Goal: Use online tool/utility: Use online tool/utility

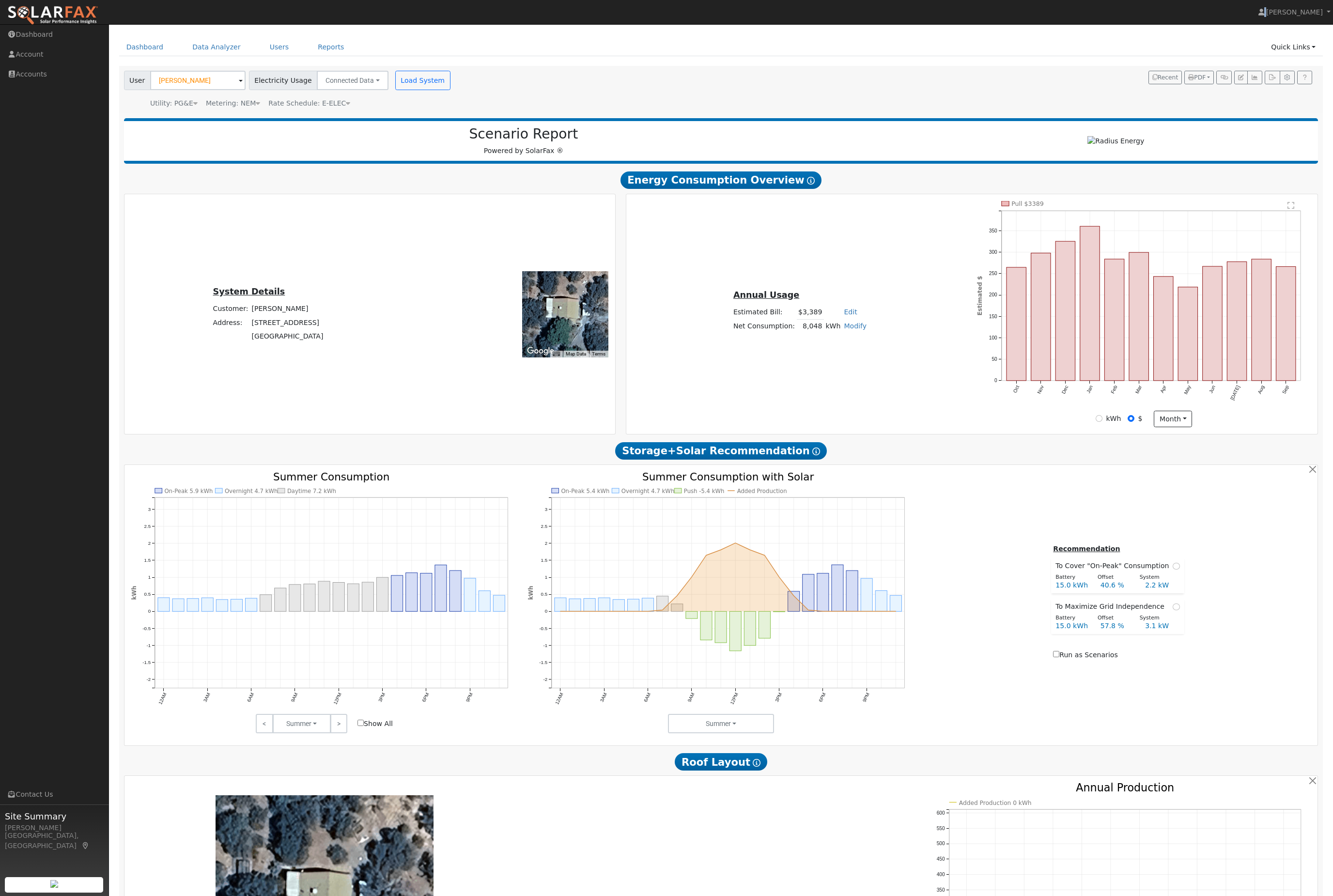
scroll to position [23, 0]
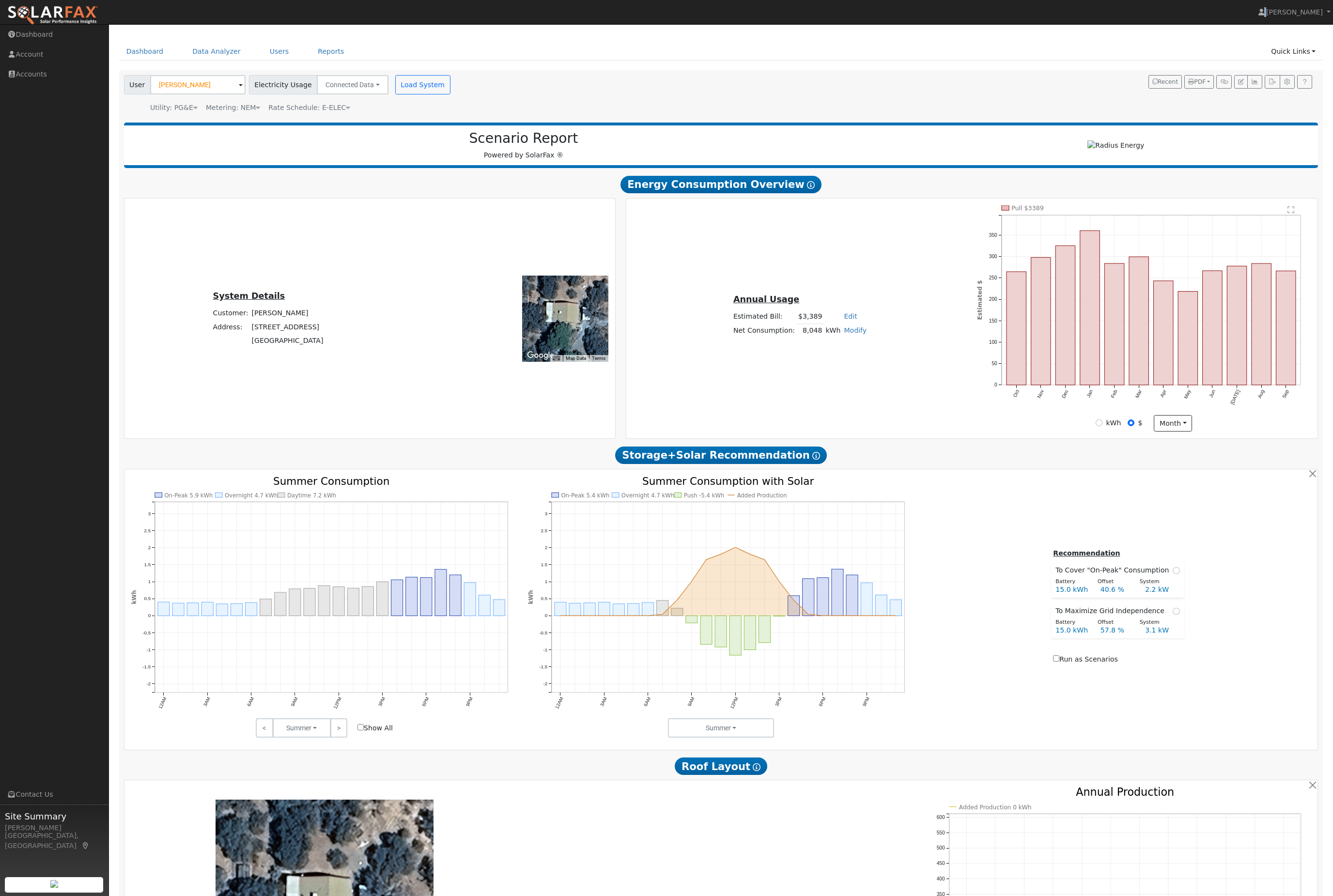
click at [456, 0] on nav "[PERSON_NAME] [PERSON_NAME] Profile Help Center Terms Of Service See What's New…" at bounding box center [666, 12] width 1333 height 25
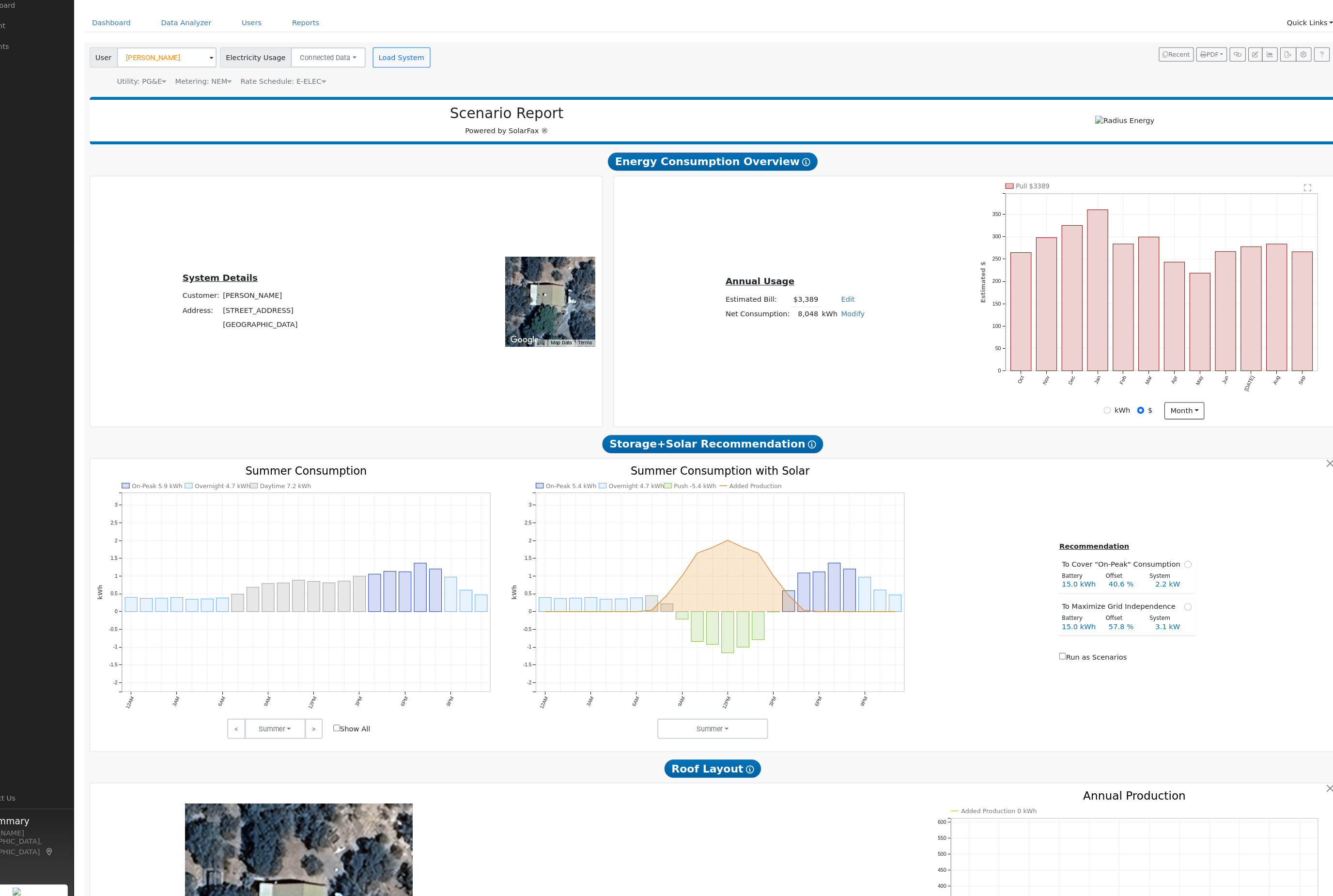
click at [212, 102] on div "Metering: NEM" at bounding box center [233, 108] width 54 height 10
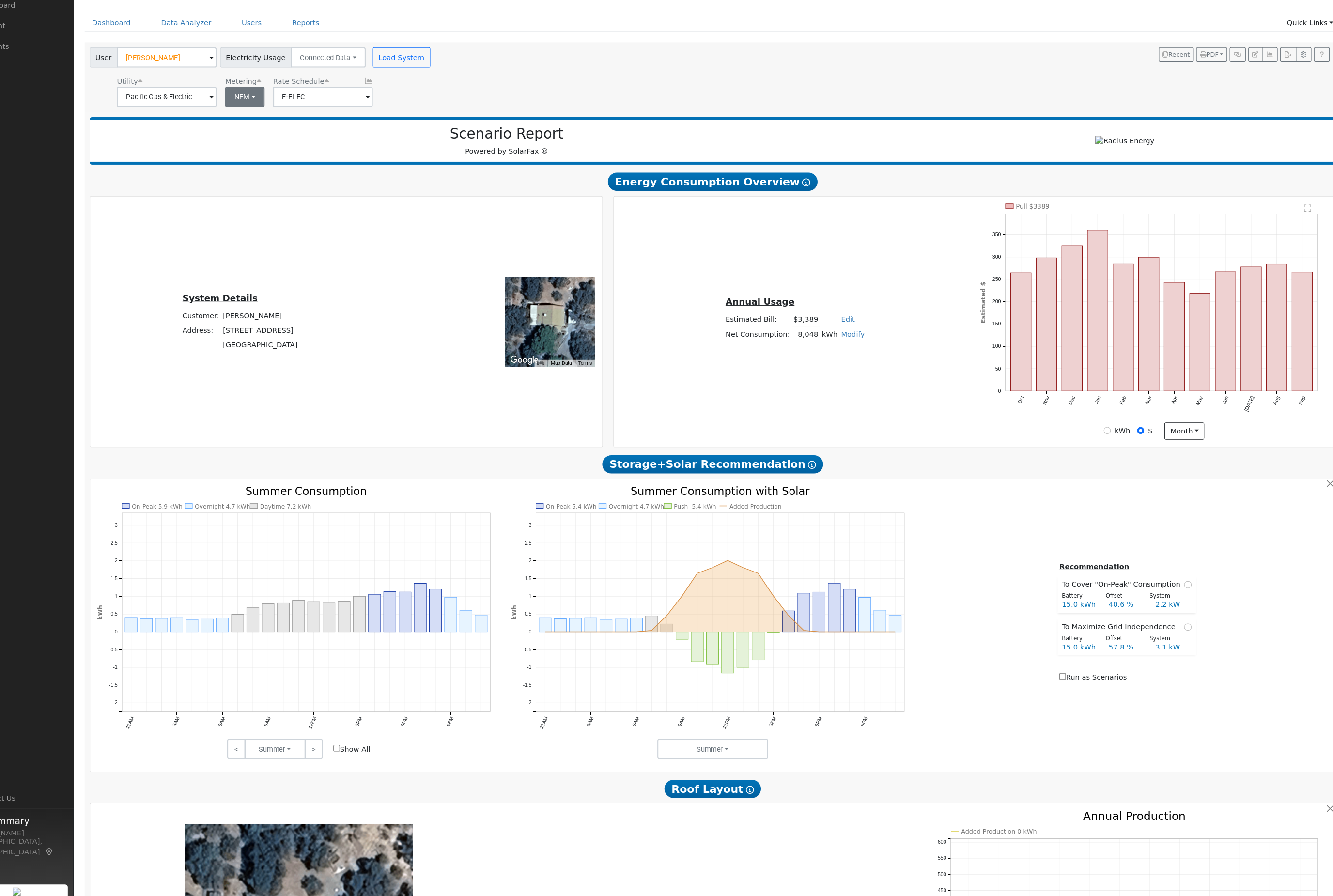
click at [254, 113] on button "NEM" at bounding box center [272, 122] width 38 height 19
click at [228, 160] on div "Scenario Report Powered by SolarFax ®" at bounding box center [524, 164] width 790 height 30
click at [254, 113] on button "NEM" at bounding box center [272, 122] width 38 height 19
click at [240, 163] on div "Scenario Report Powered by SolarFax ®" at bounding box center [721, 165] width 1194 height 46
click at [250, 149] on h2 "Scenario Report" at bounding box center [524, 157] width 780 height 17
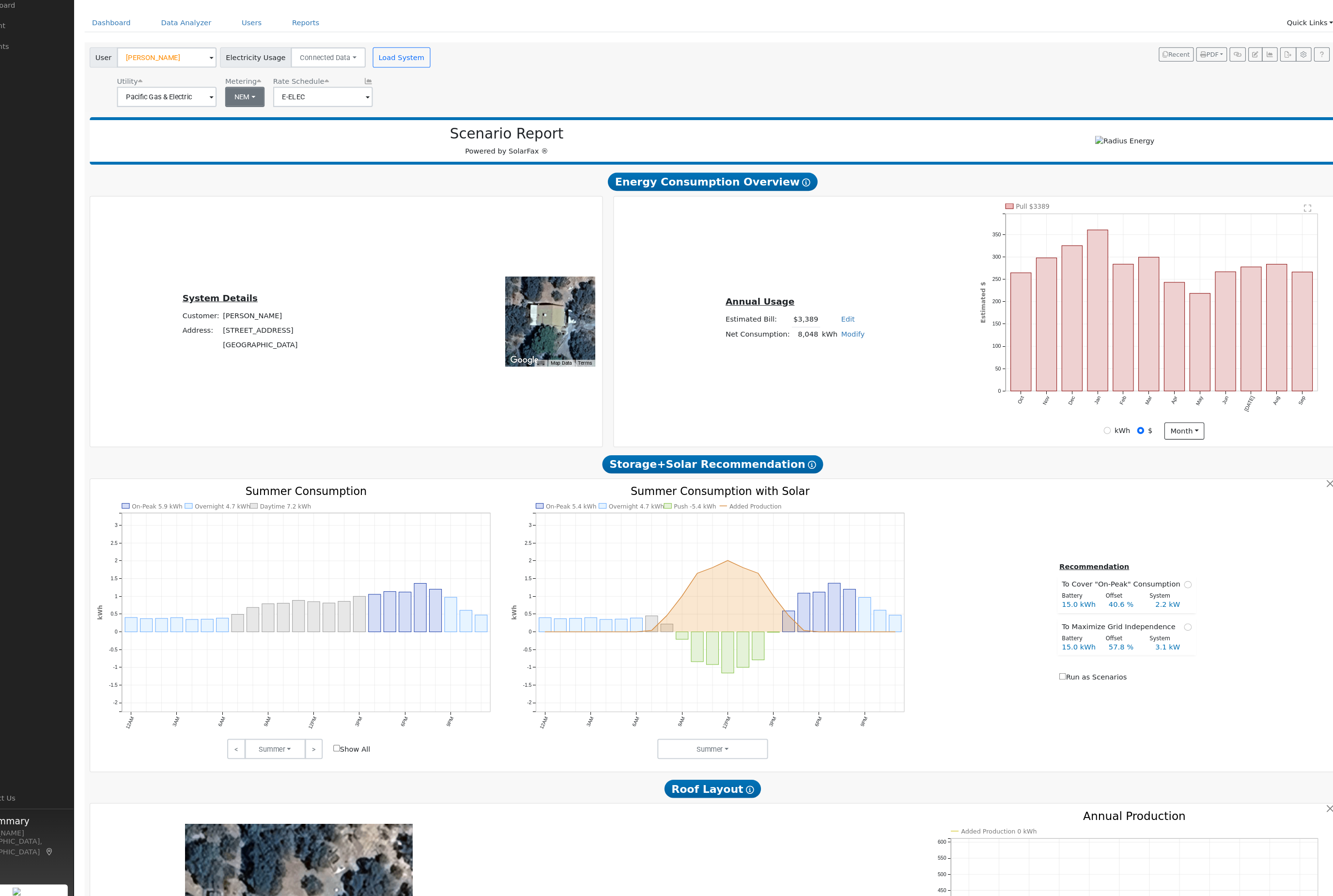
click at [254, 113] on button "NEM" at bounding box center [272, 122] width 38 height 19
click at [247, 153] on link "NBT" at bounding box center [280, 160] width 68 height 14
click at [427, 75] on button "Load System" at bounding box center [423, 85] width 55 height 19
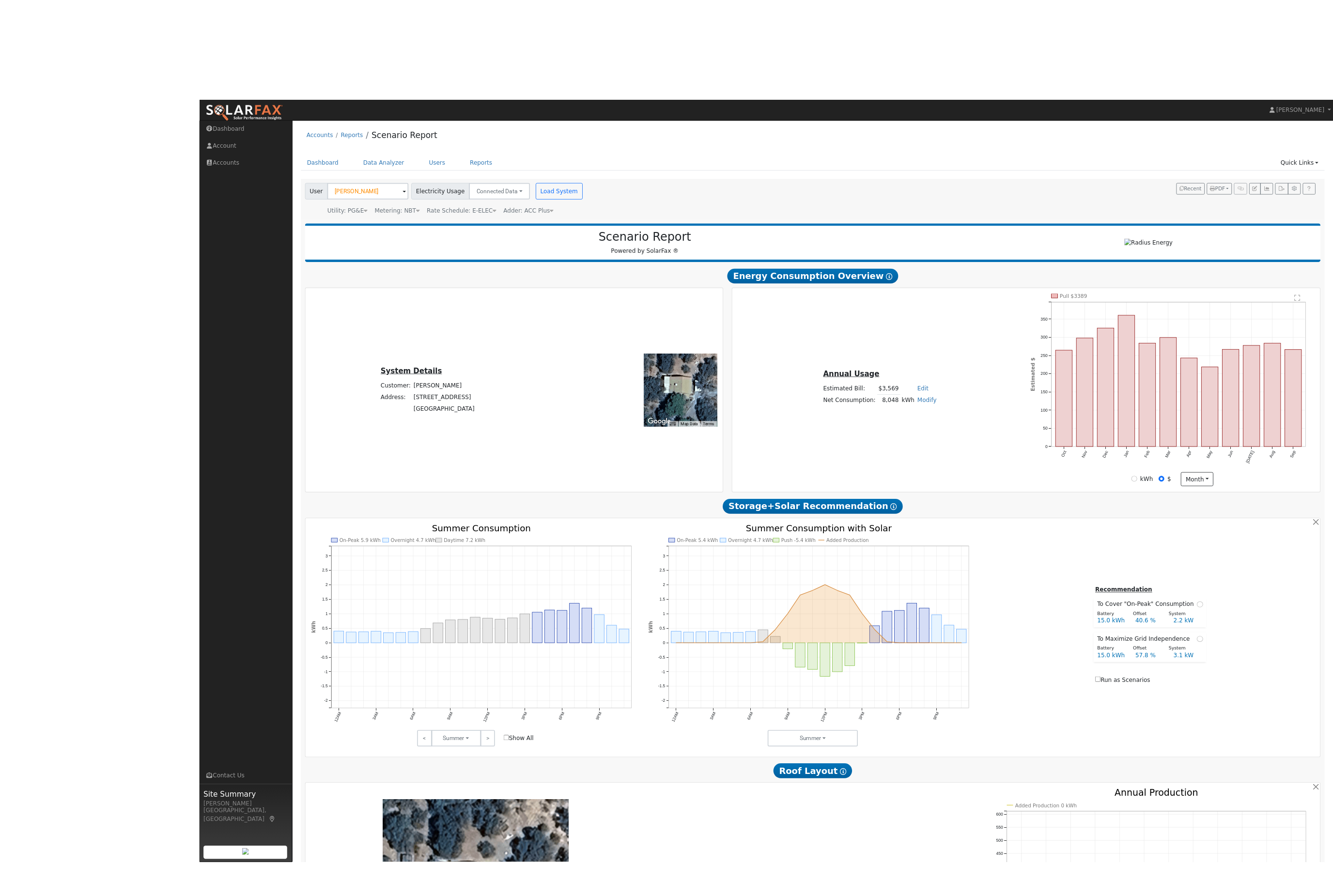
scroll to position [1, 0]
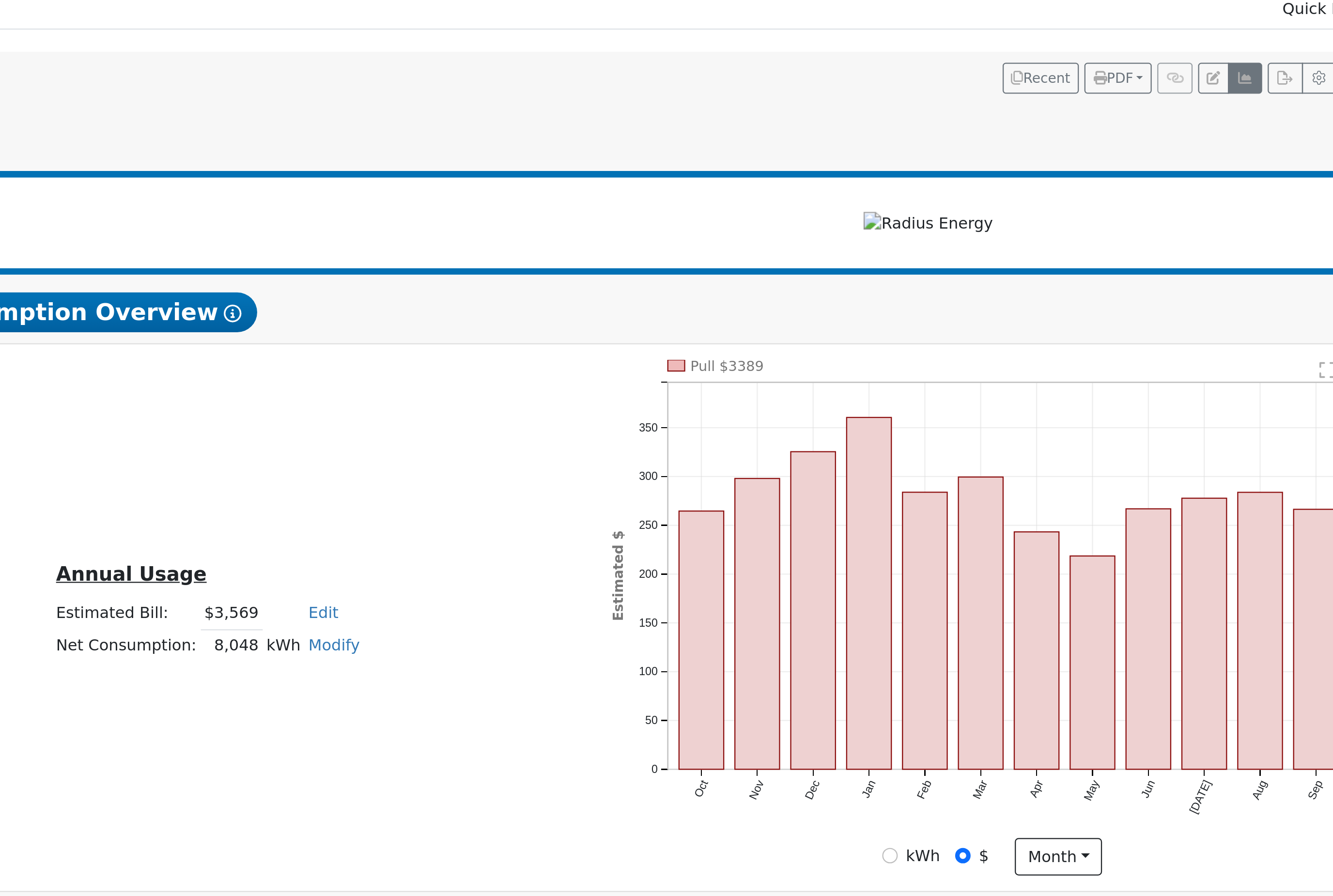
click at [1251, 101] on icon "button" at bounding box center [1255, 104] width 7 height 6
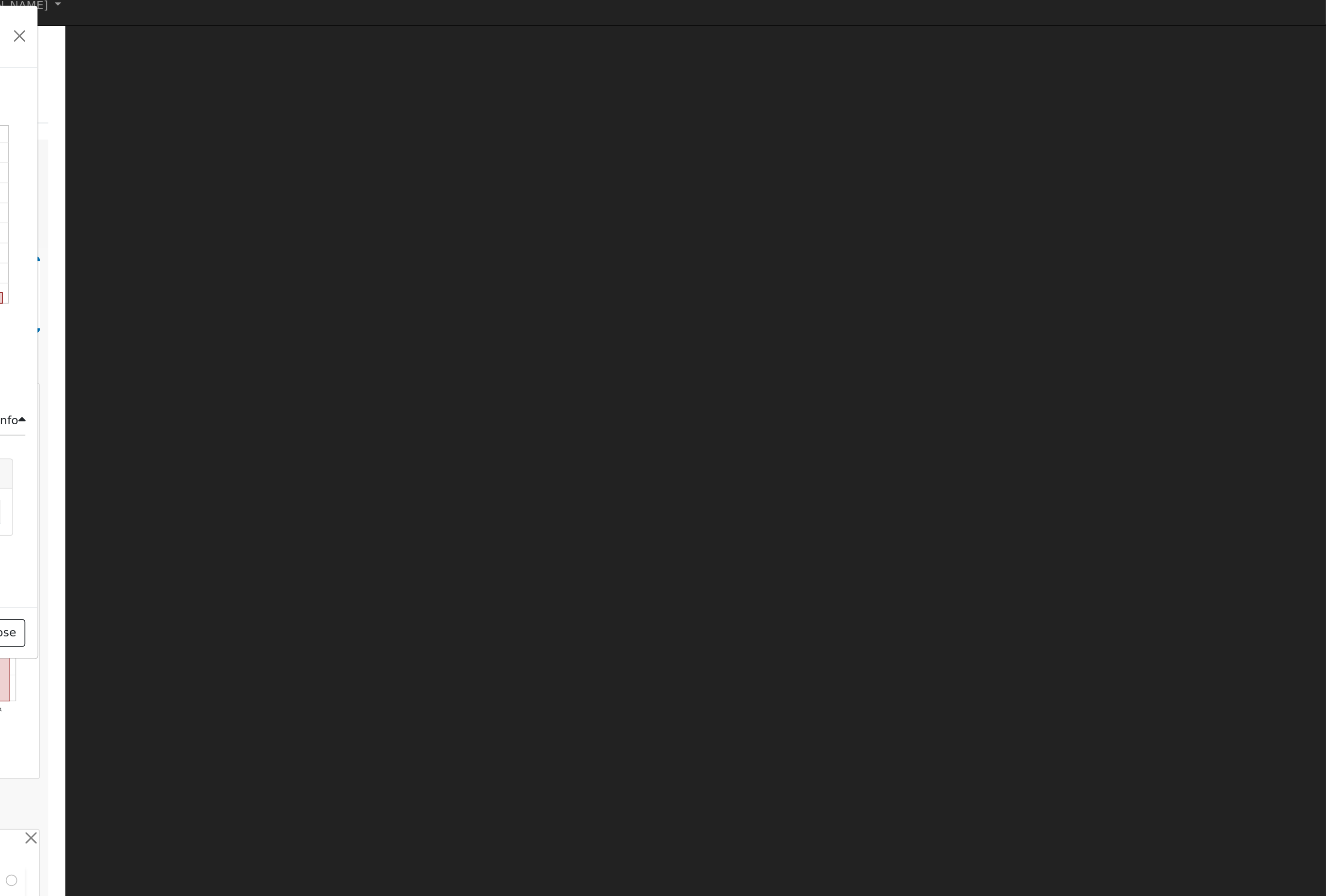
scroll to position [0, 0]
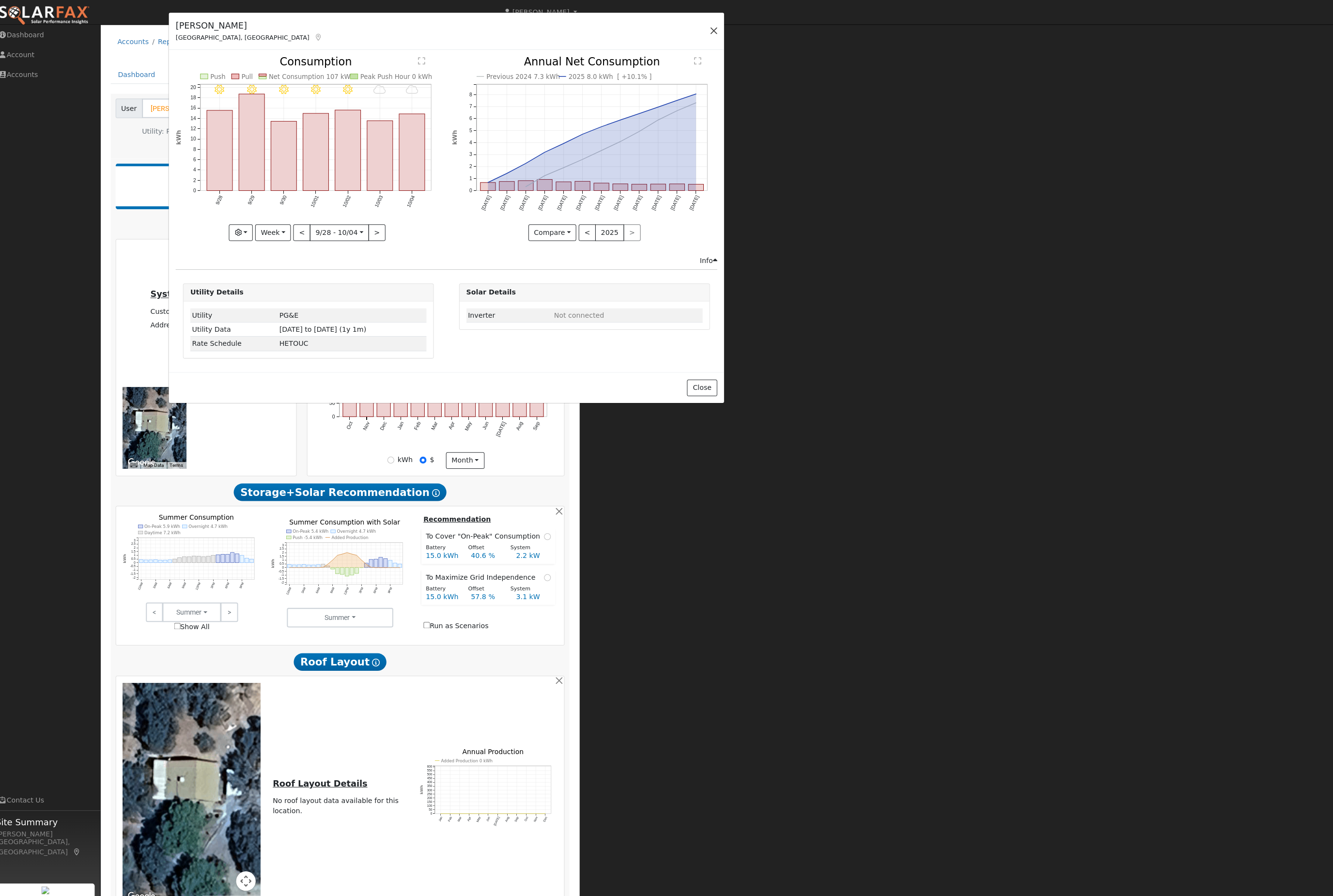
click at [711, 37] on button "button" at bounding box center [718, 30] width 14 height 14
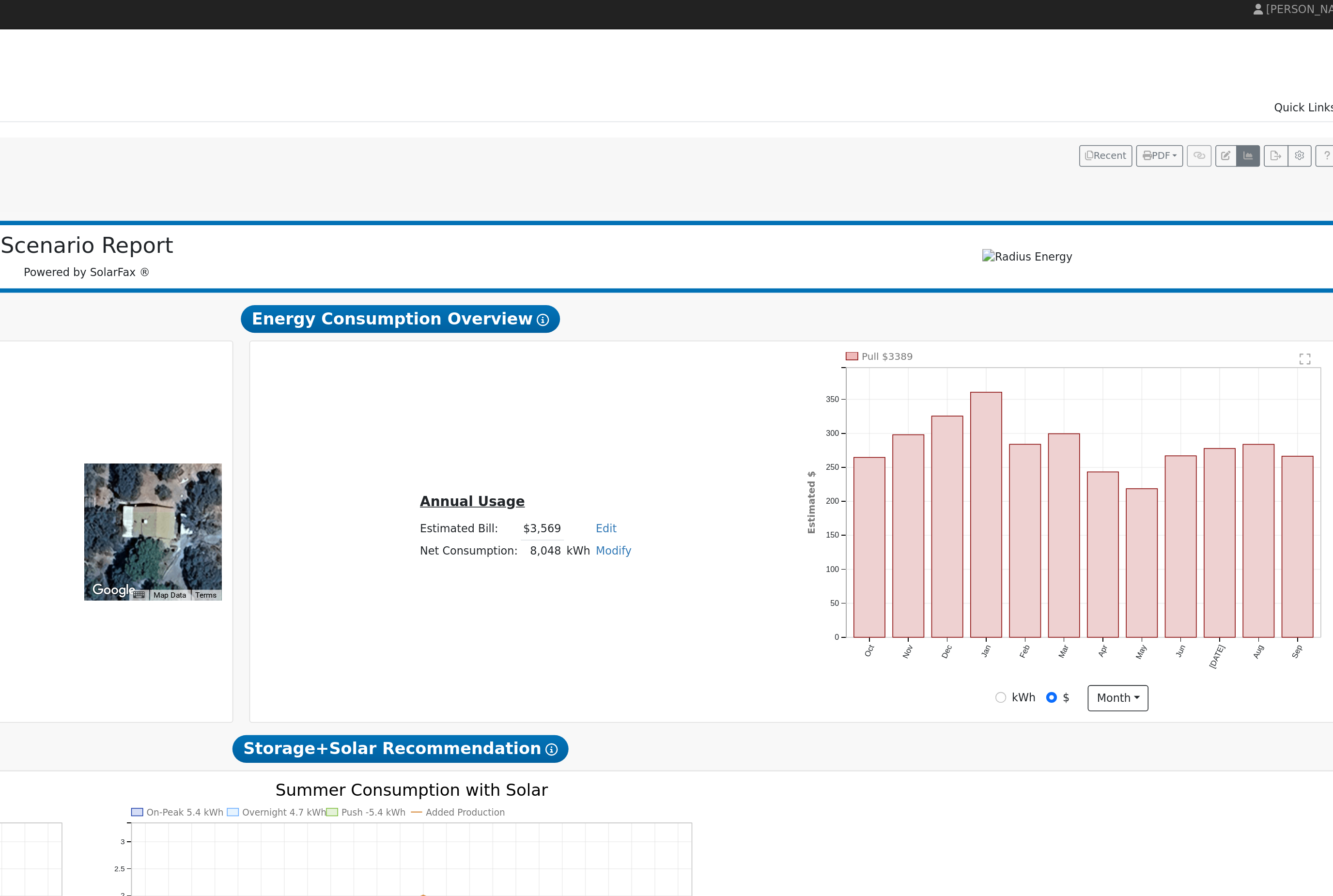
click at [1247, 102] on button "button" at bounding box center [1255, 105] width 15 height 14
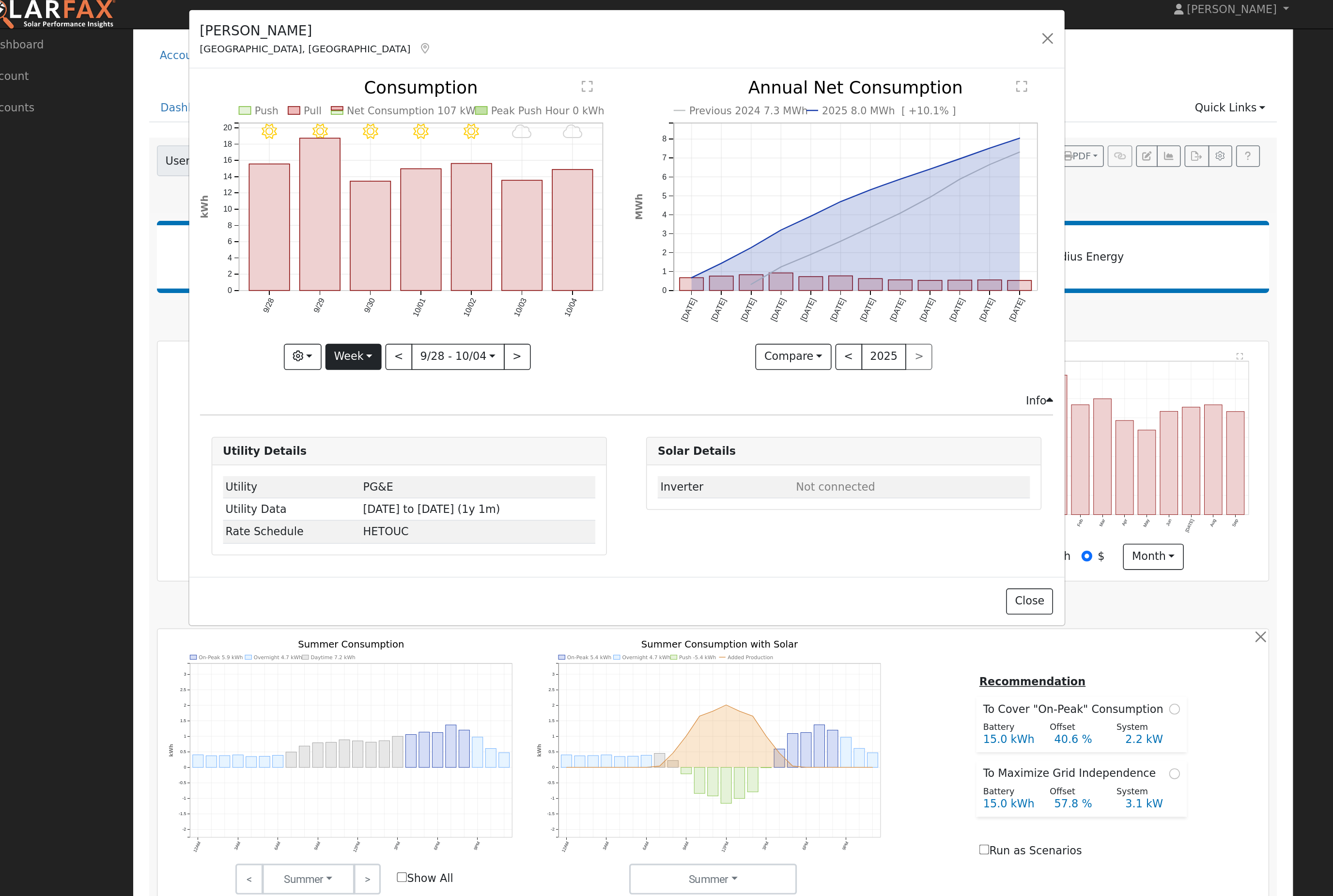
click at [230, 239] on button "Week" at bounding box center [248, 231] width 35 height 17
click at [236, 298] on link "Year" at bounding box center [264, 294] width 68 height 14
type input "[DATE]"
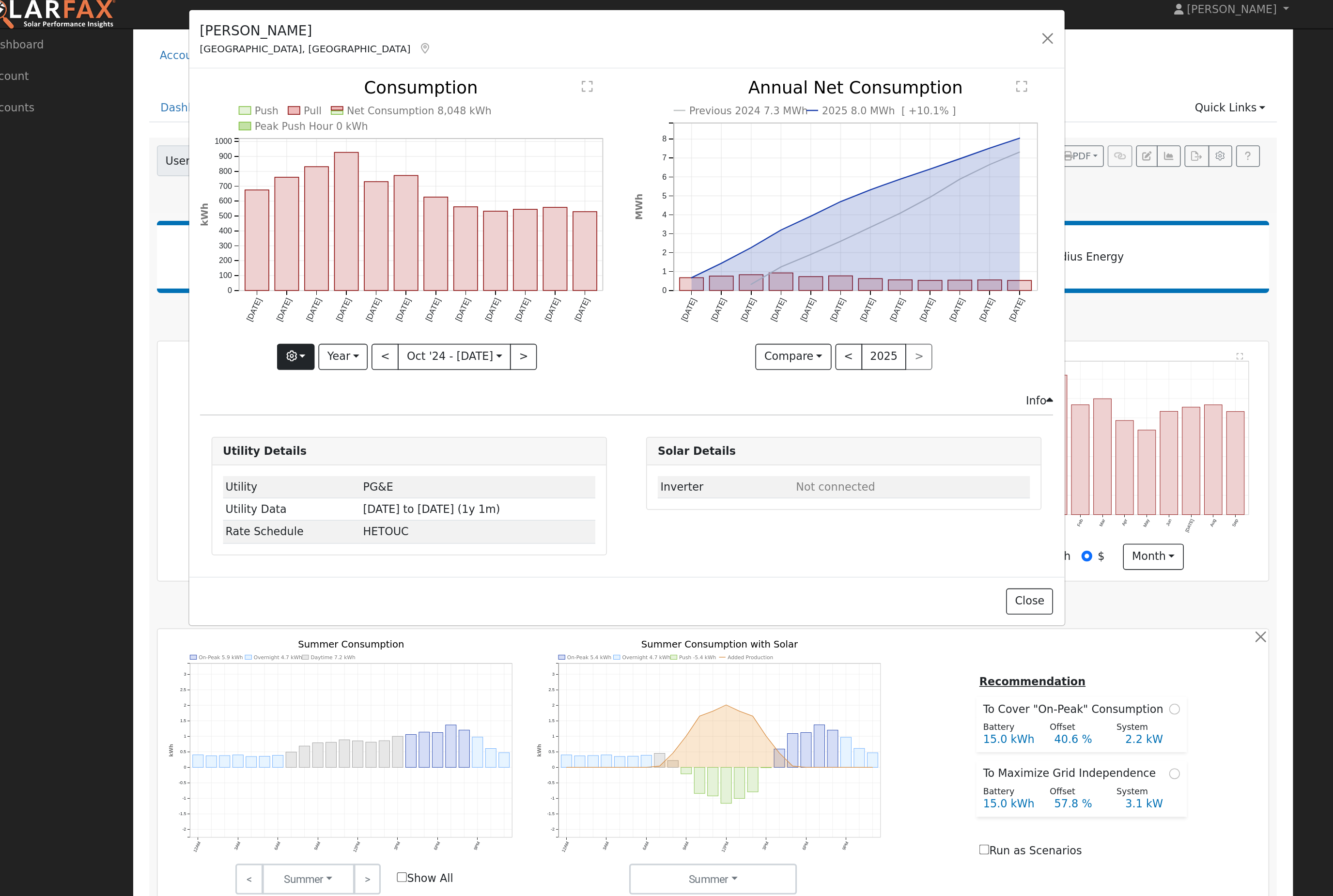
click at [200, 232] on button "button" at bounding box center [211, 231] width 23 height 17
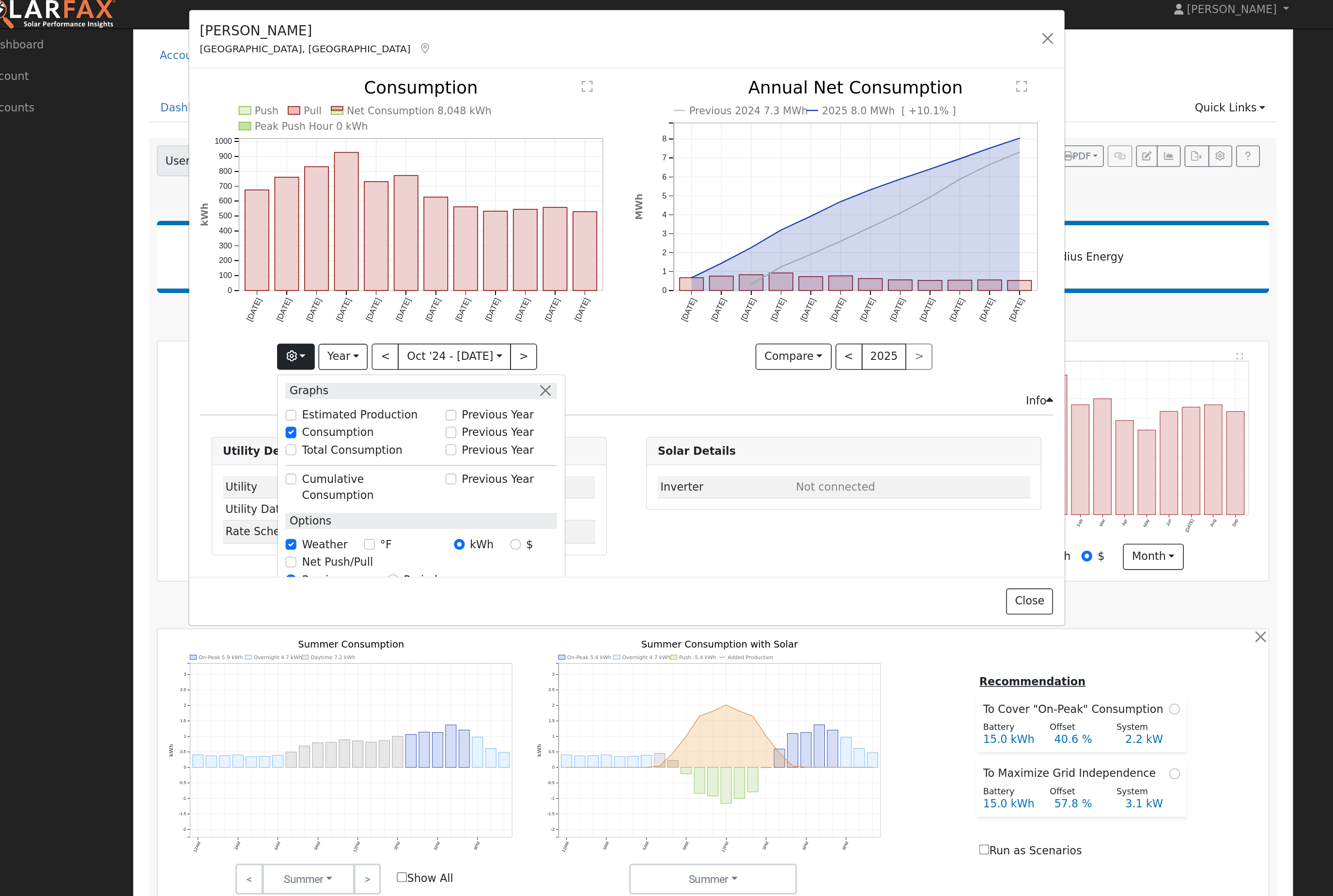
click at [271, 285] on div "Consumption" at bounding box center [253, 279] width 105 height 11
click at [306, 282] on input "Previous Year" at bounding box center [309, 279] width 7 height 7
checkbox input "true"
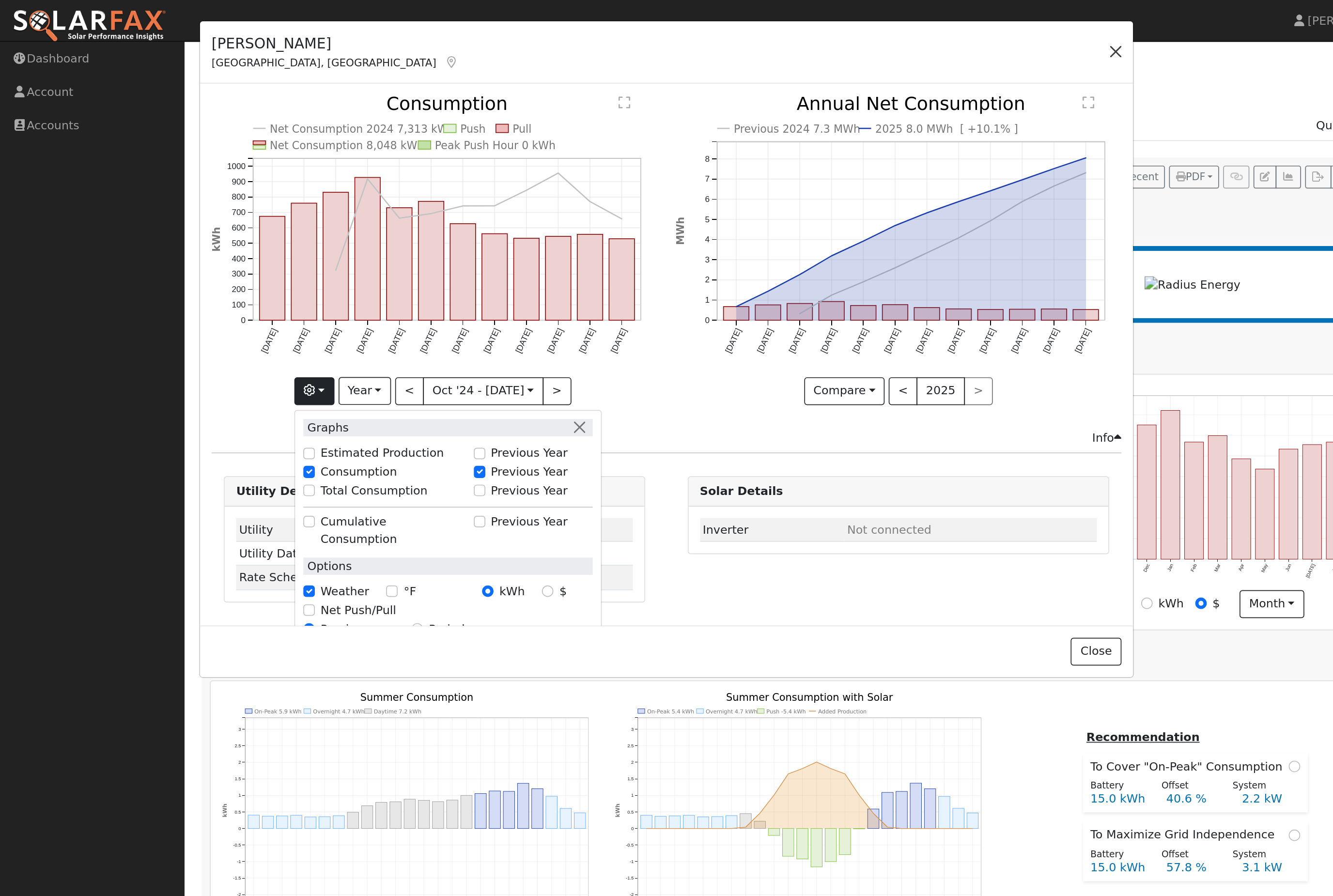
click at [657, 33] on button "button" at bounding box center [659, 30] width 14 height 14
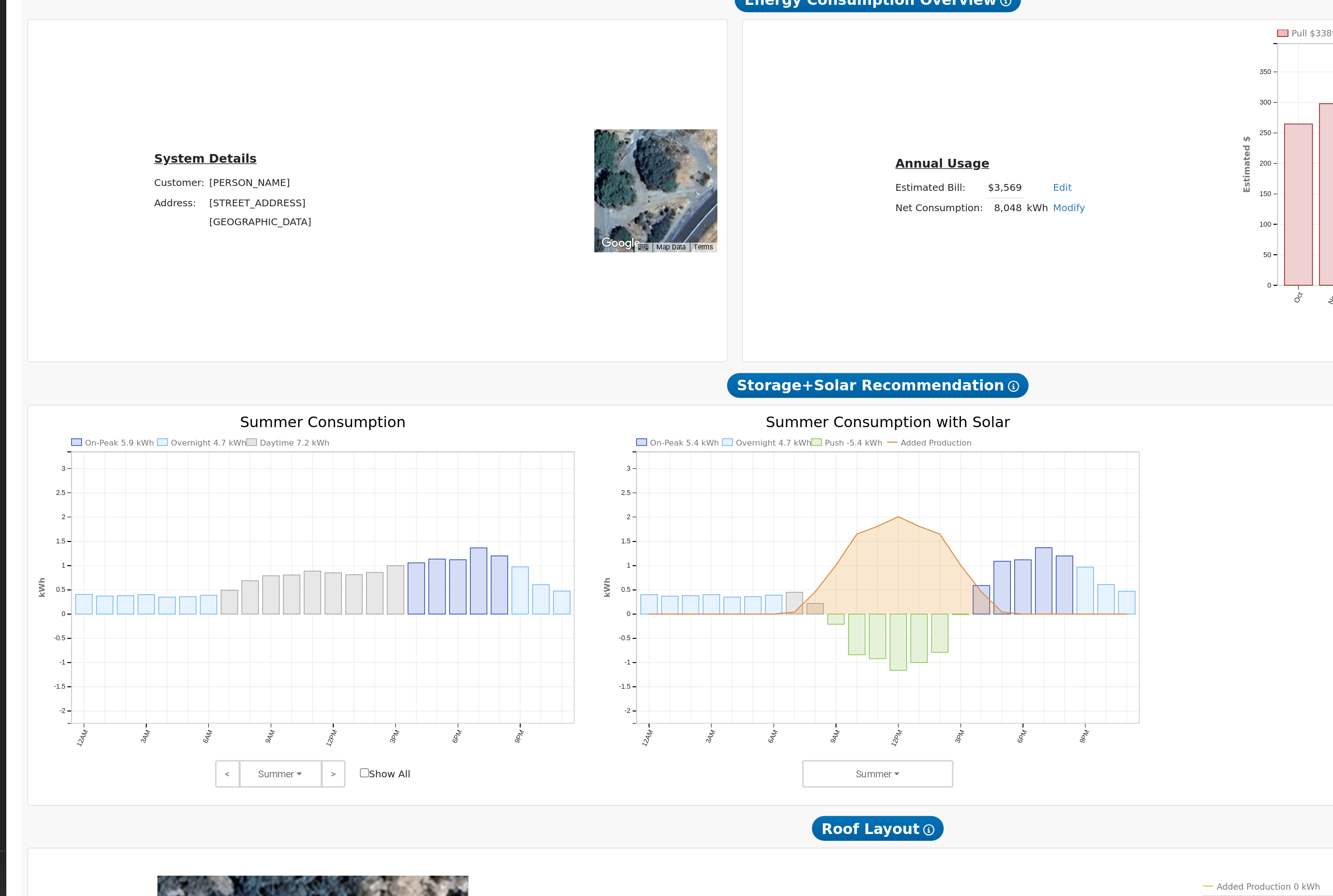
click at [358, 747] on input "Show All" at bounding box center [361, 750] width 6 height 6
click at [272, 741] on button "Summer" at bounding box center [302, 751] width 58 height 19
click at [256, 741] on div "< Summer Summer Fall Winter Spring > Show All" at bounding box center [324, 751] width 397 height 19
click at [358, 747] on input "Show All" at bounding box center [361, 750] width 6 height 6
checkbox input "false"
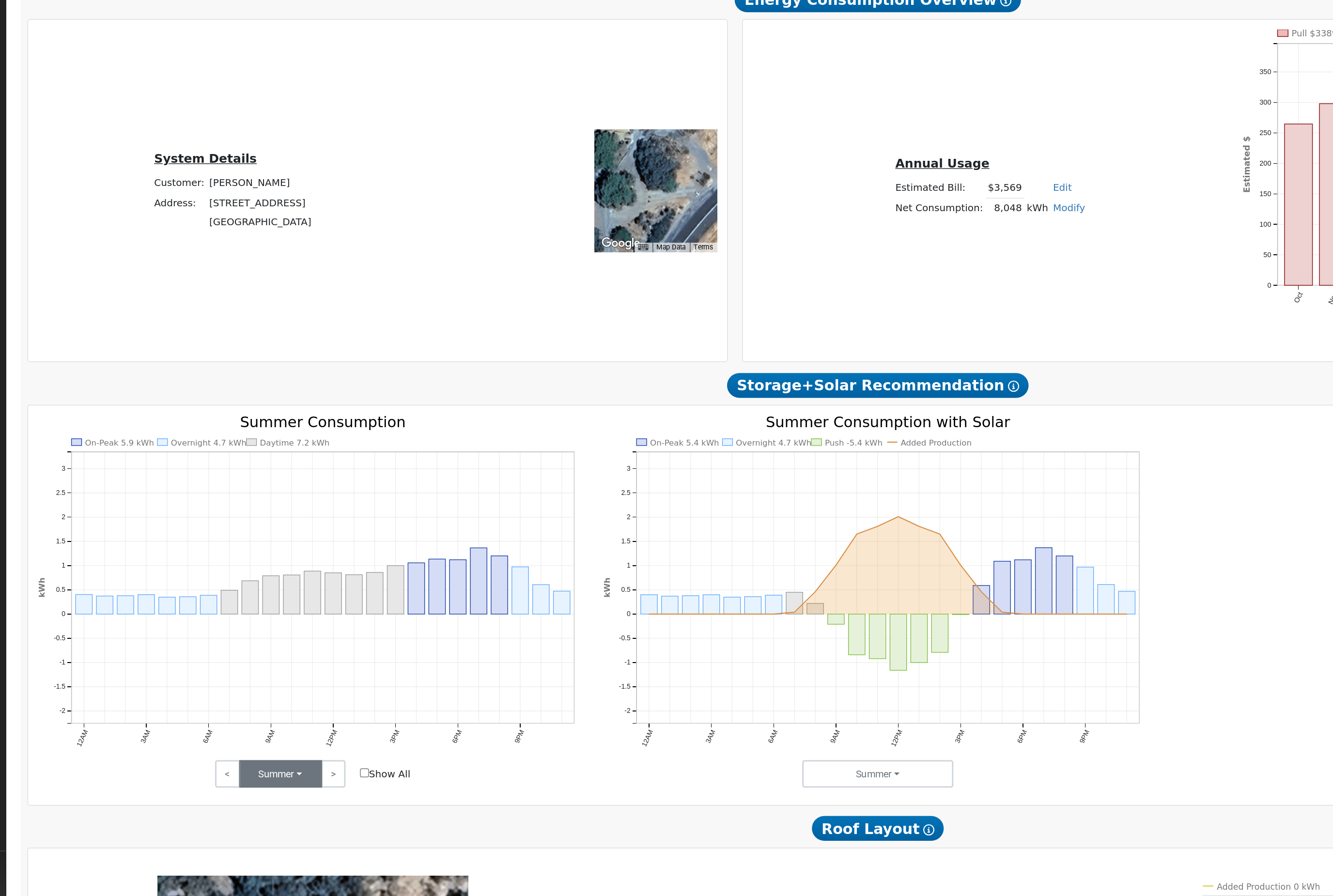
click at [272, 741] on button "Summer" at bounding box center [302, 751] width 58 height 19
click at [273, 779] on link "Fall" at bounding box center [307, 786] width 68 height 14
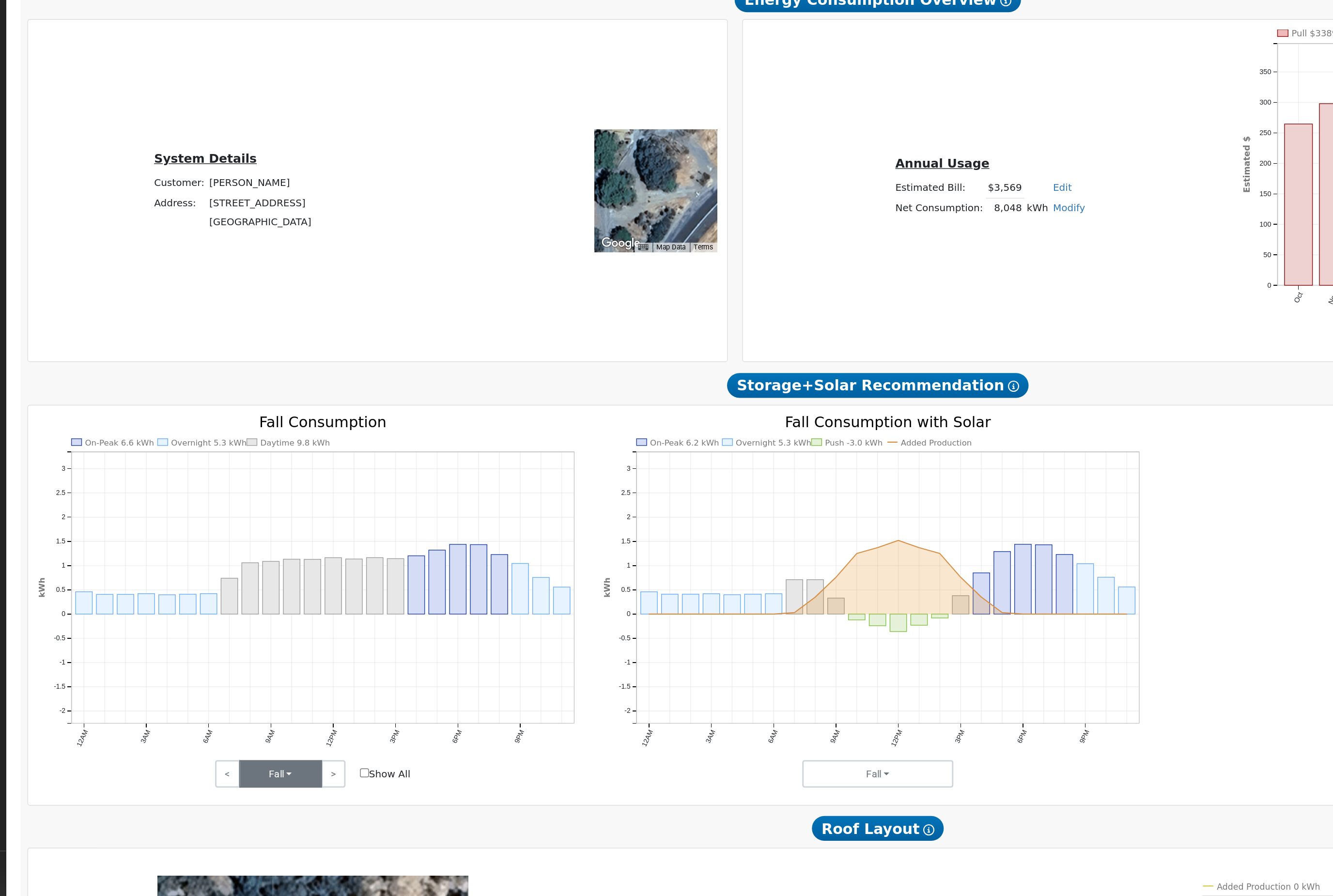
click at [272, 741] on button "Fall" at bounding box center [302, 751] width 58 height 19
click at [273, 792] on link "Winter" at bounding box center [307, 799] width 68 height 14
click at [272, 741] on button "Winter" at bounding box center [302, 751] width 58 height 19
click at [273, 806] on link "Spring" at bounding box center [307, 813] width 68 height 14
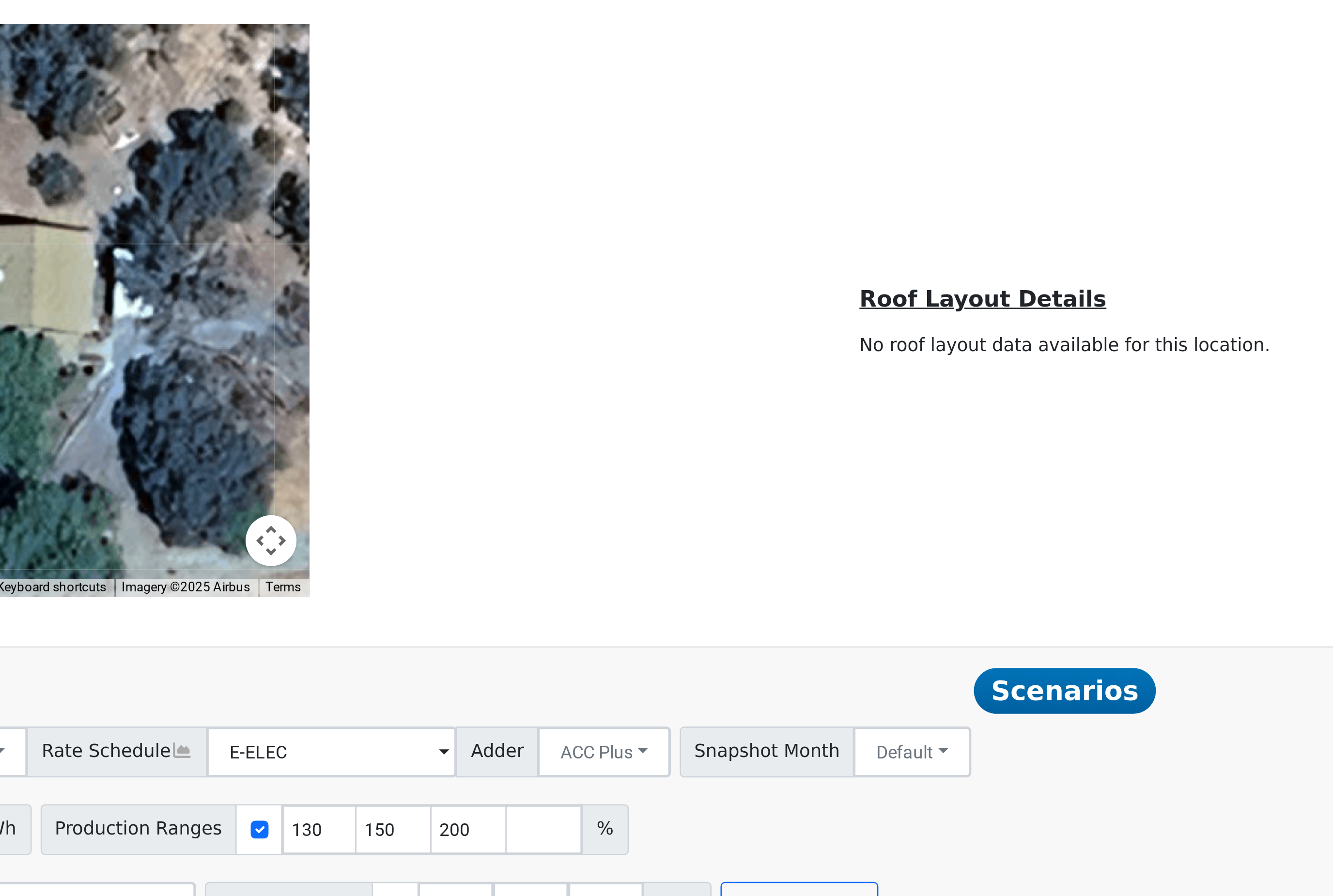
scroll to position [308, 0]
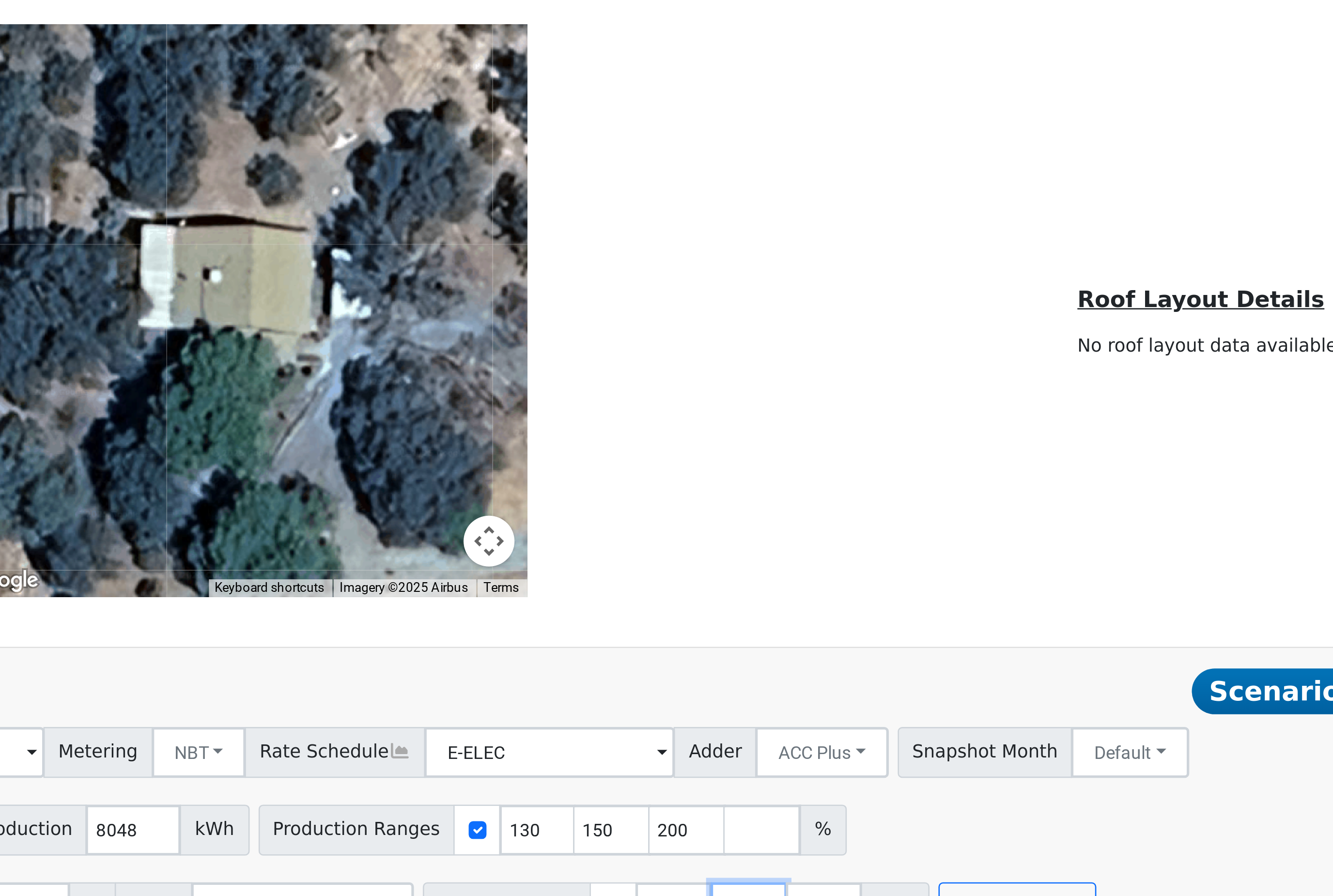
click at [503, 867] on input "27" at bounding box center [517, 877] width 29 height 19
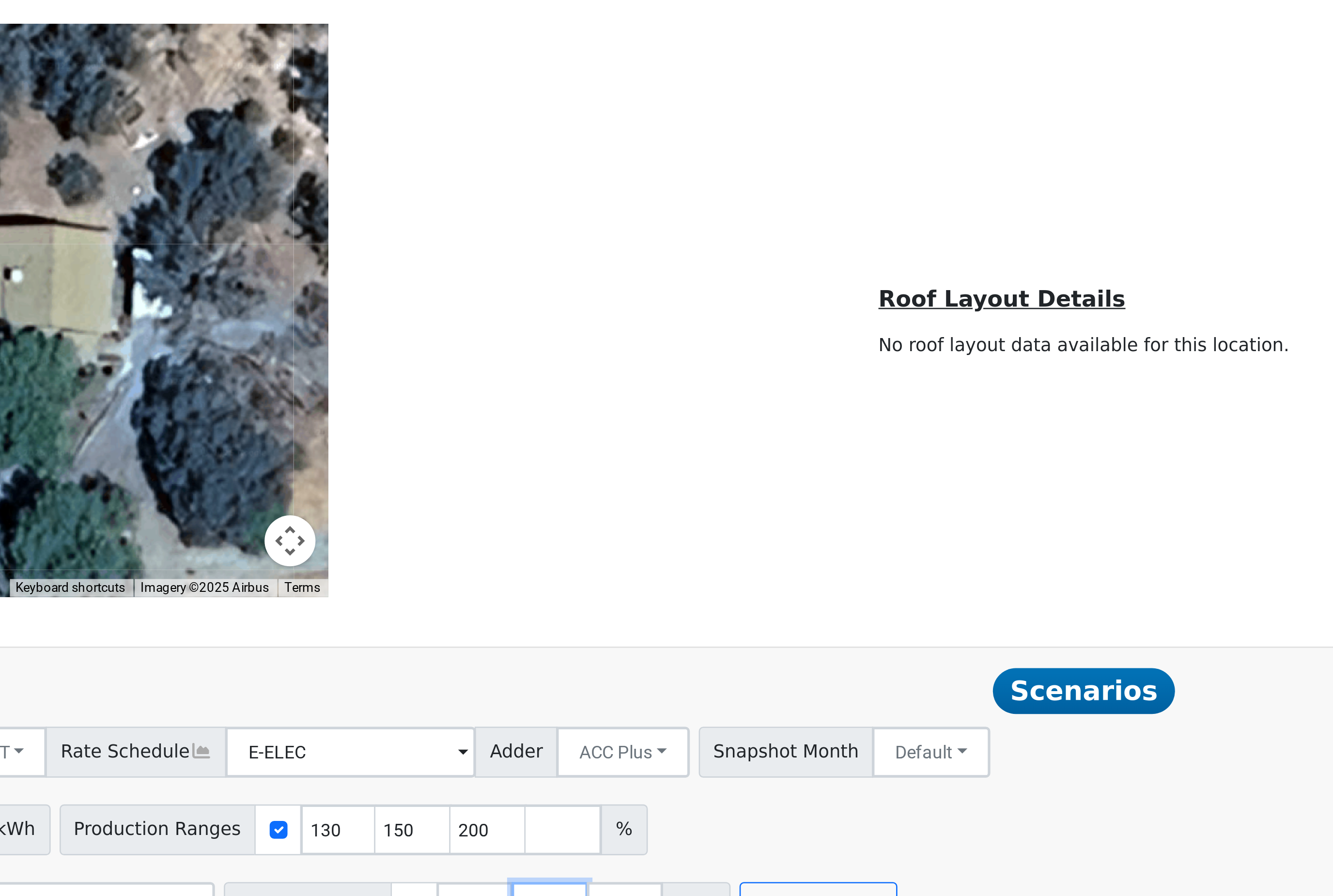
type input "2"
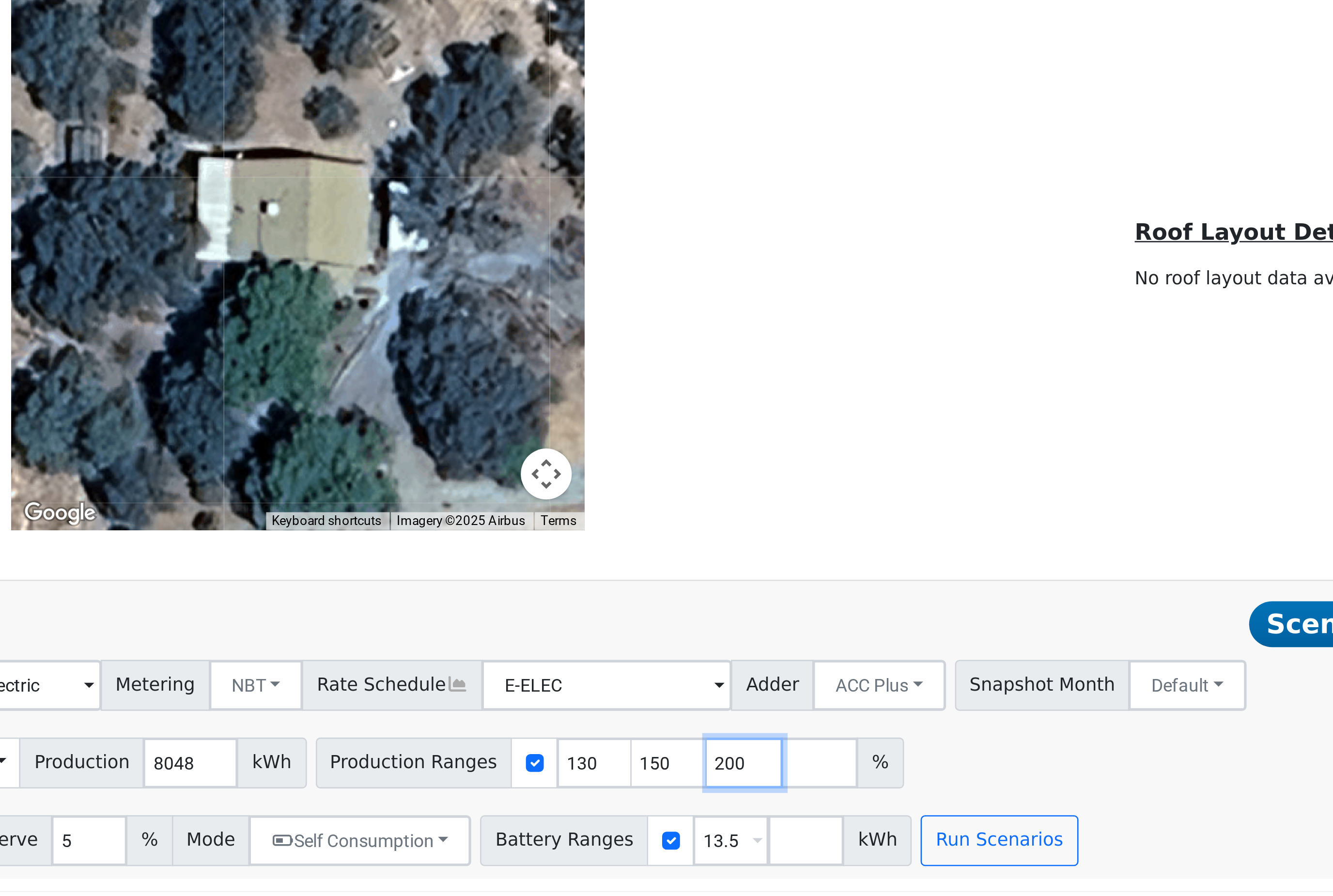
click at [480, 837] on input "200" at bounding box center [495, 847] width 29 height 19
type input "2"
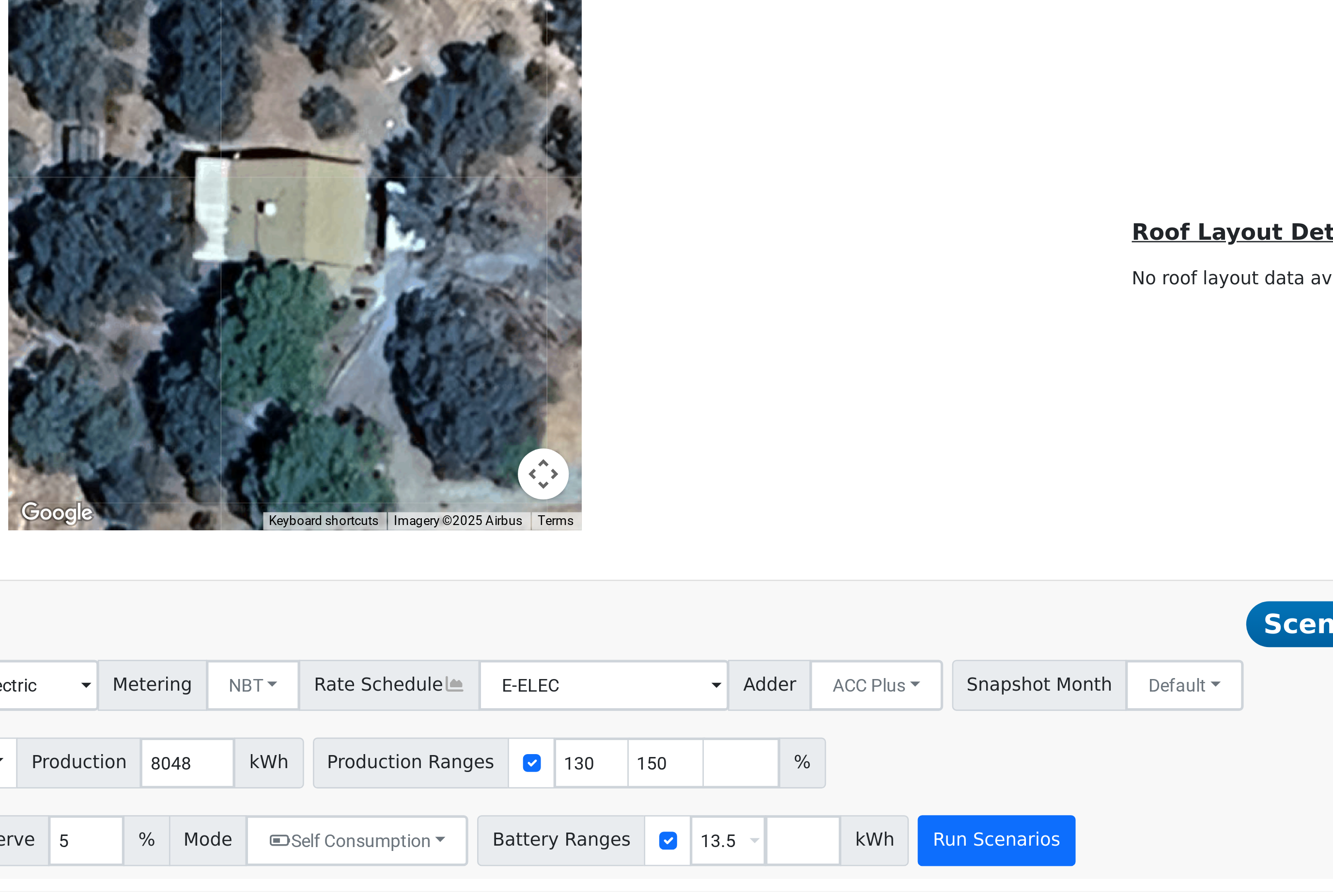
click at [561, 867] on button "Run Scenarios" at bounding box center [591, 877] width 60 height 19
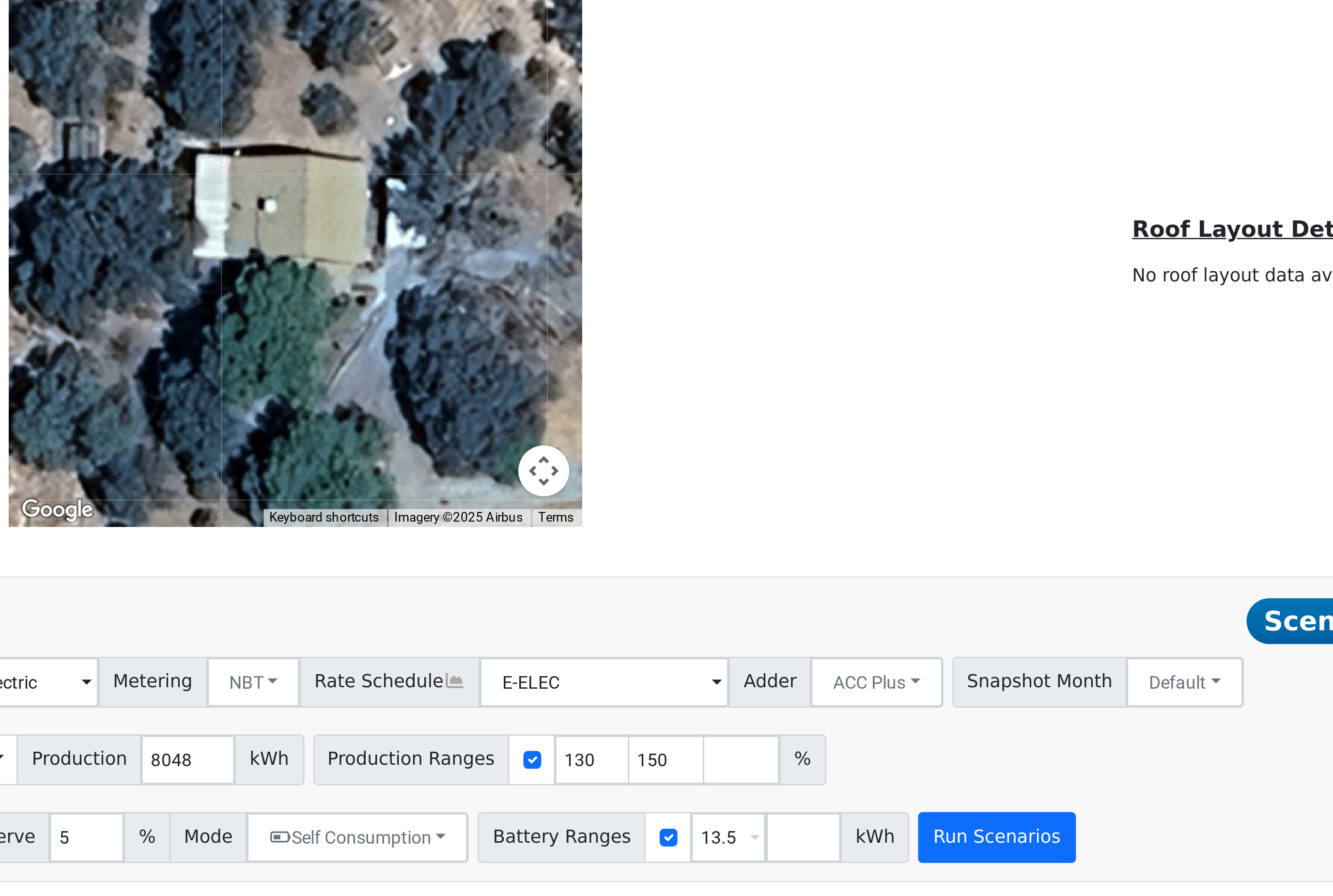
type input "$25,806"
type input "$11,927"
type input "7.0"
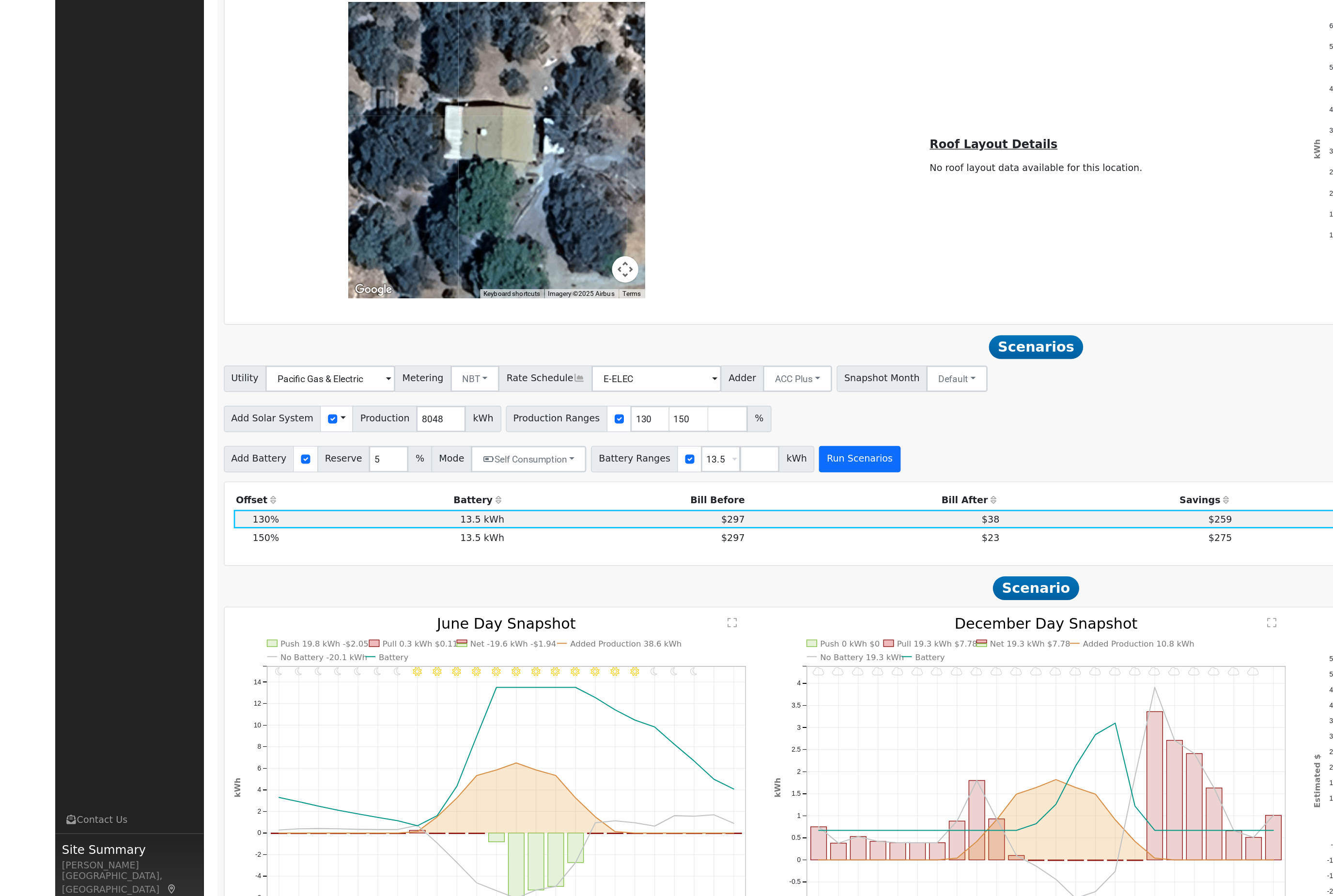
scroll to position [629, 0]
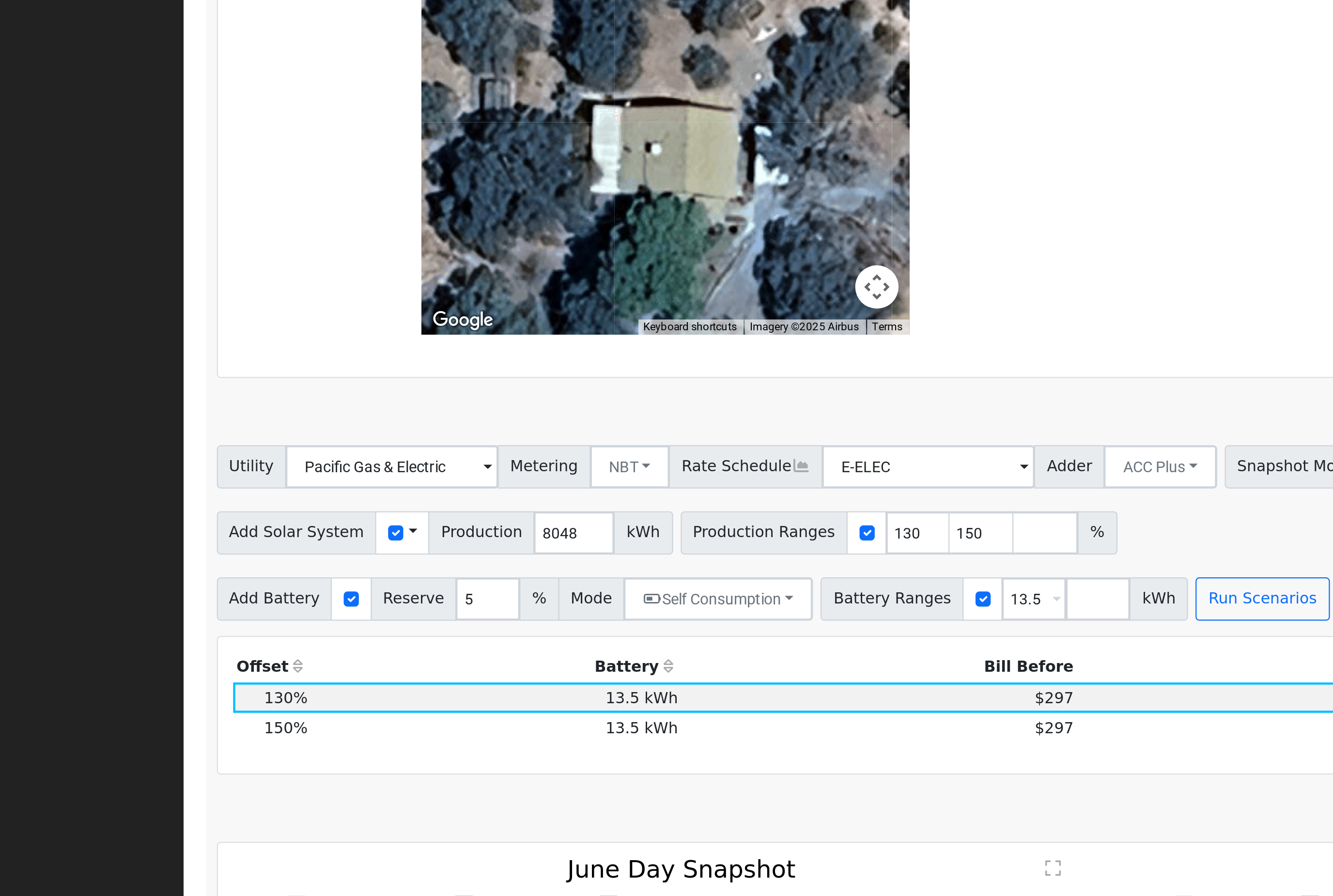
click at [442, 193] on div "To navigate the map with touch gestures double-tap and hold your finger on the …" at bounding box center [324, 302] width 397 height 218
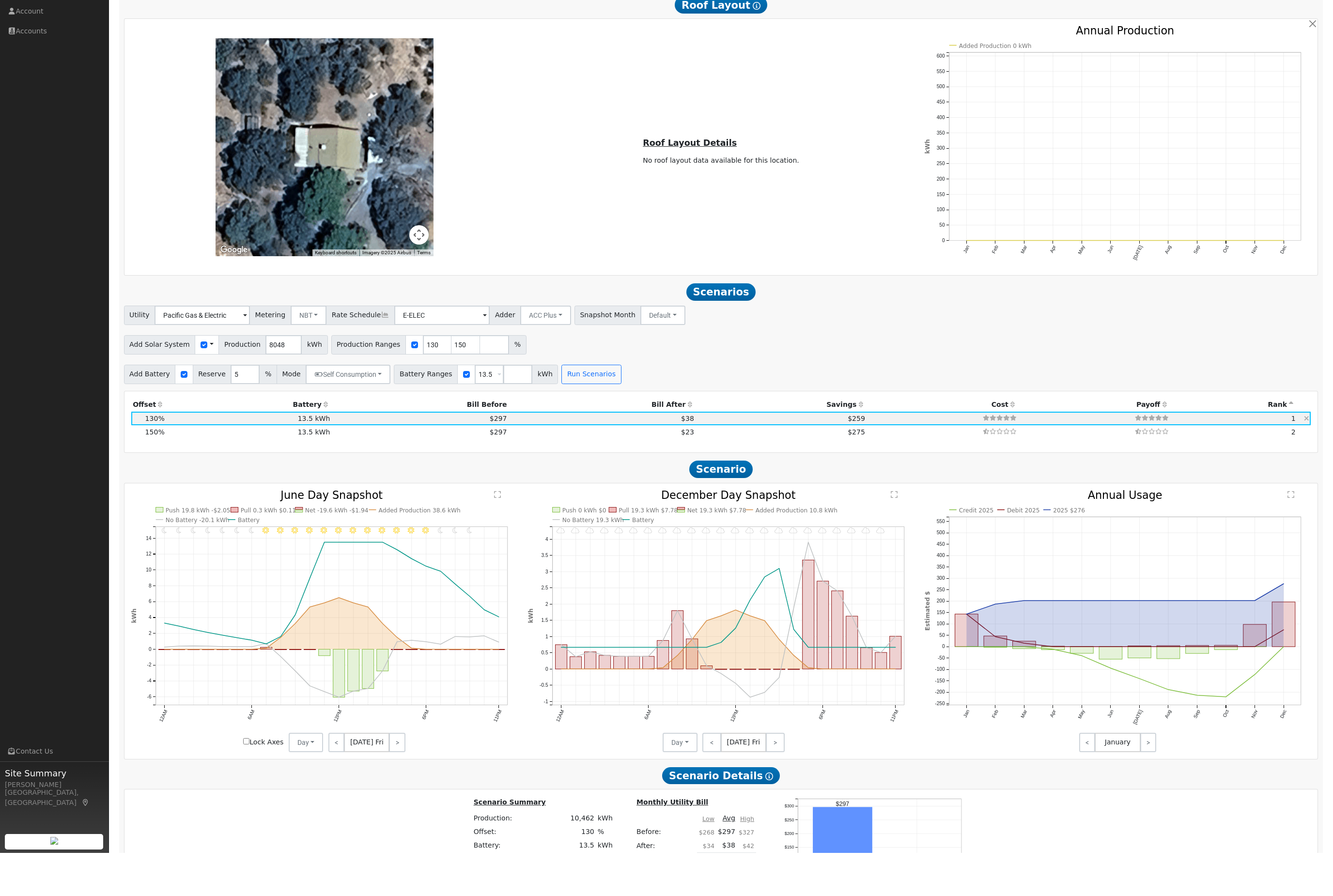
scroll to position [784, 0]
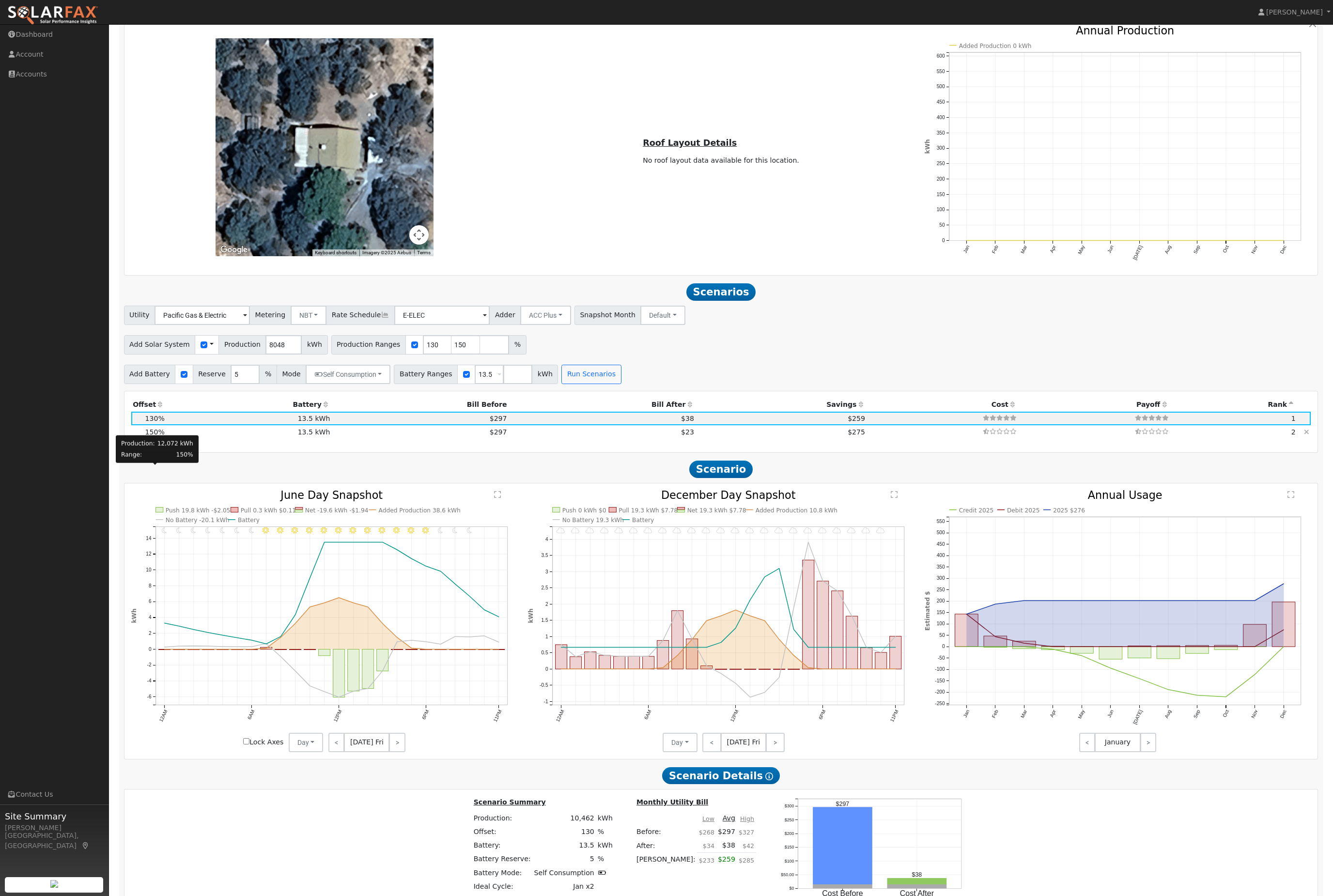
click at [158, 436] on span "150%" at bounding box center [155, 432] width 19 height 8
type input "$29,778"
type input "$13,118"
type input "8.0"
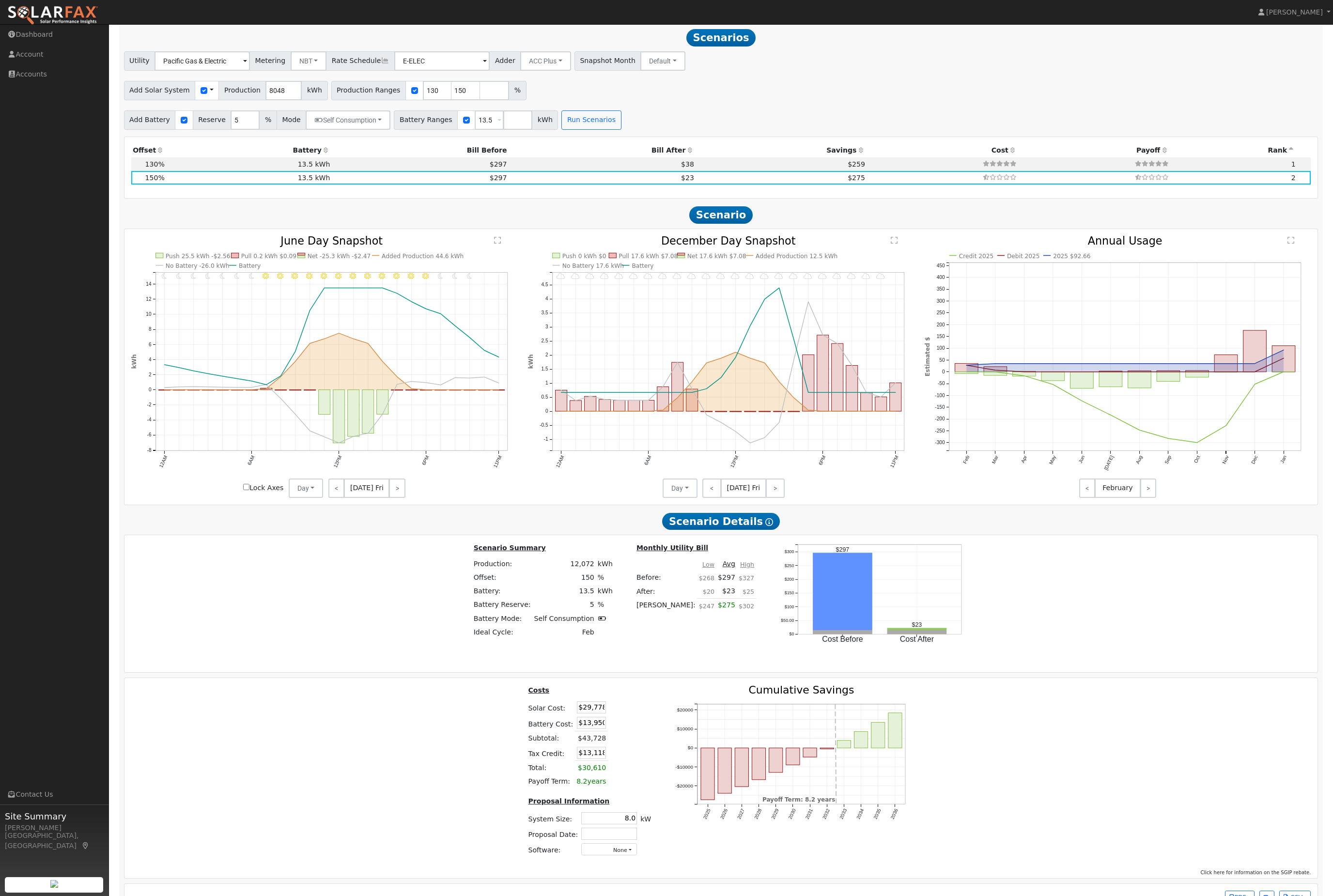
scroll to position [1018, 0]
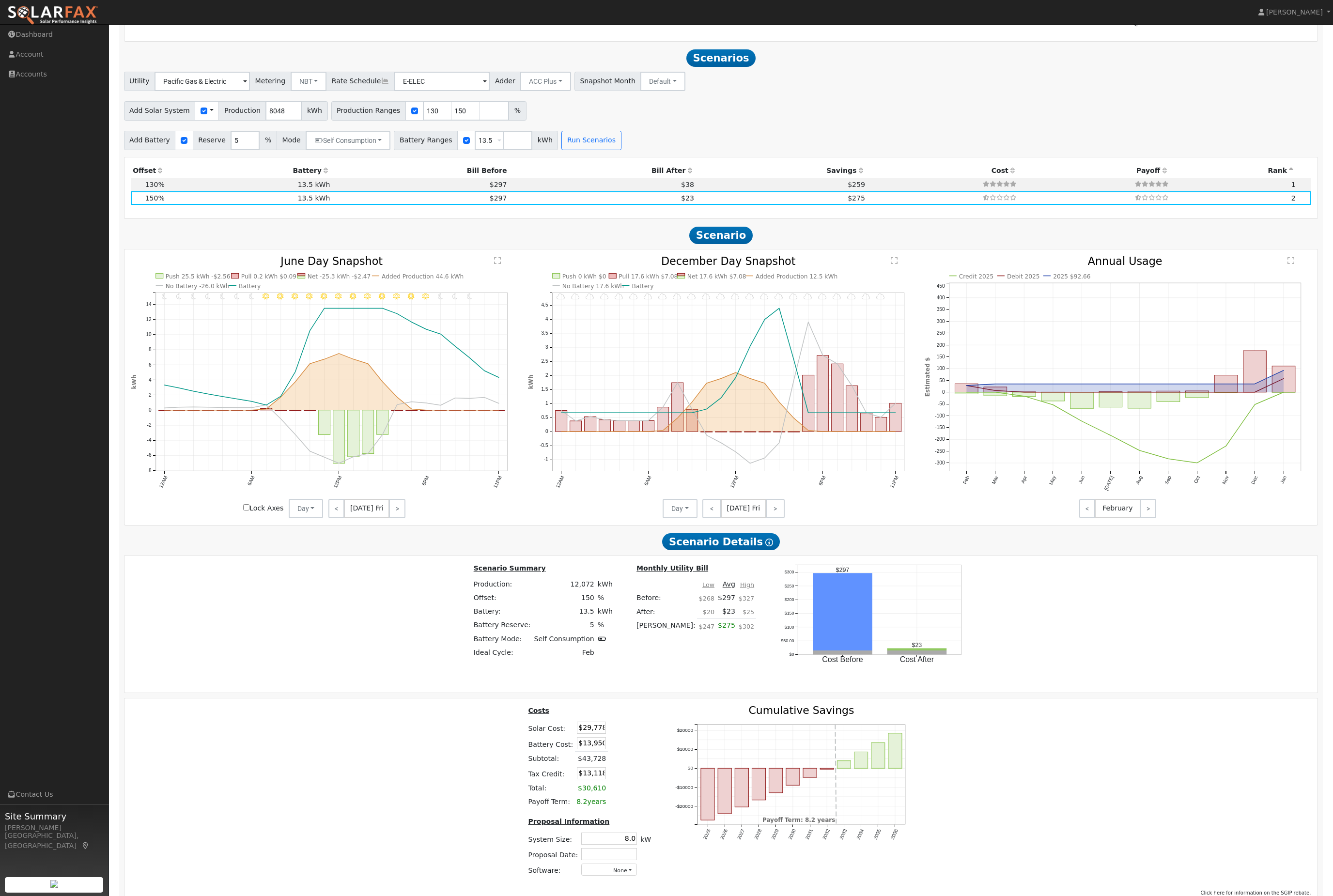
click at [713, 1] on nav "[PERSON_NAME] [PERSON_NAME] Profile Help Center Terms Of Service See What's New…" at bounding box center [666, 12] width 1333 height 25
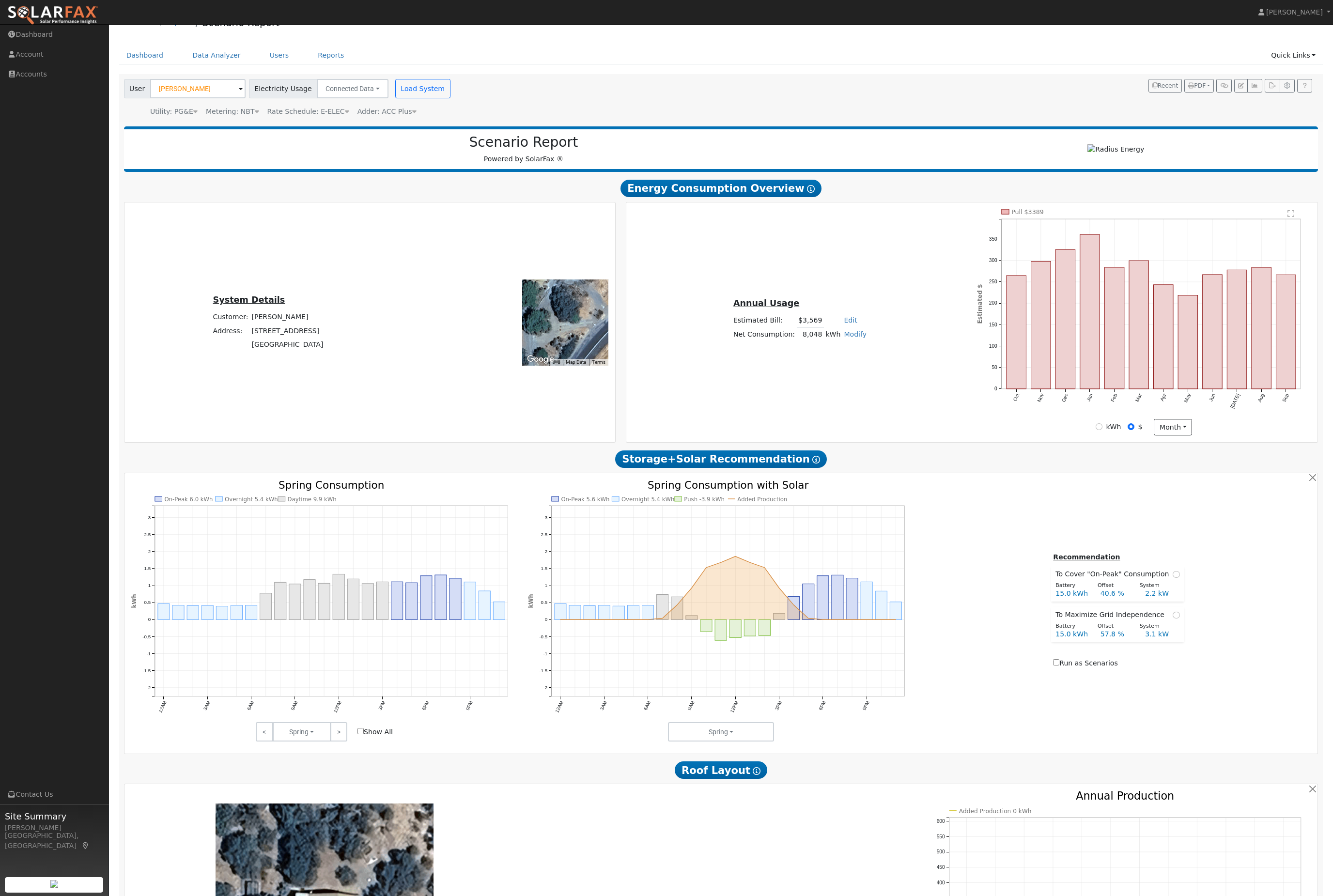
scroll to position [0, 0]
